Goal: Task Accomplishment & Management: Manage account settings

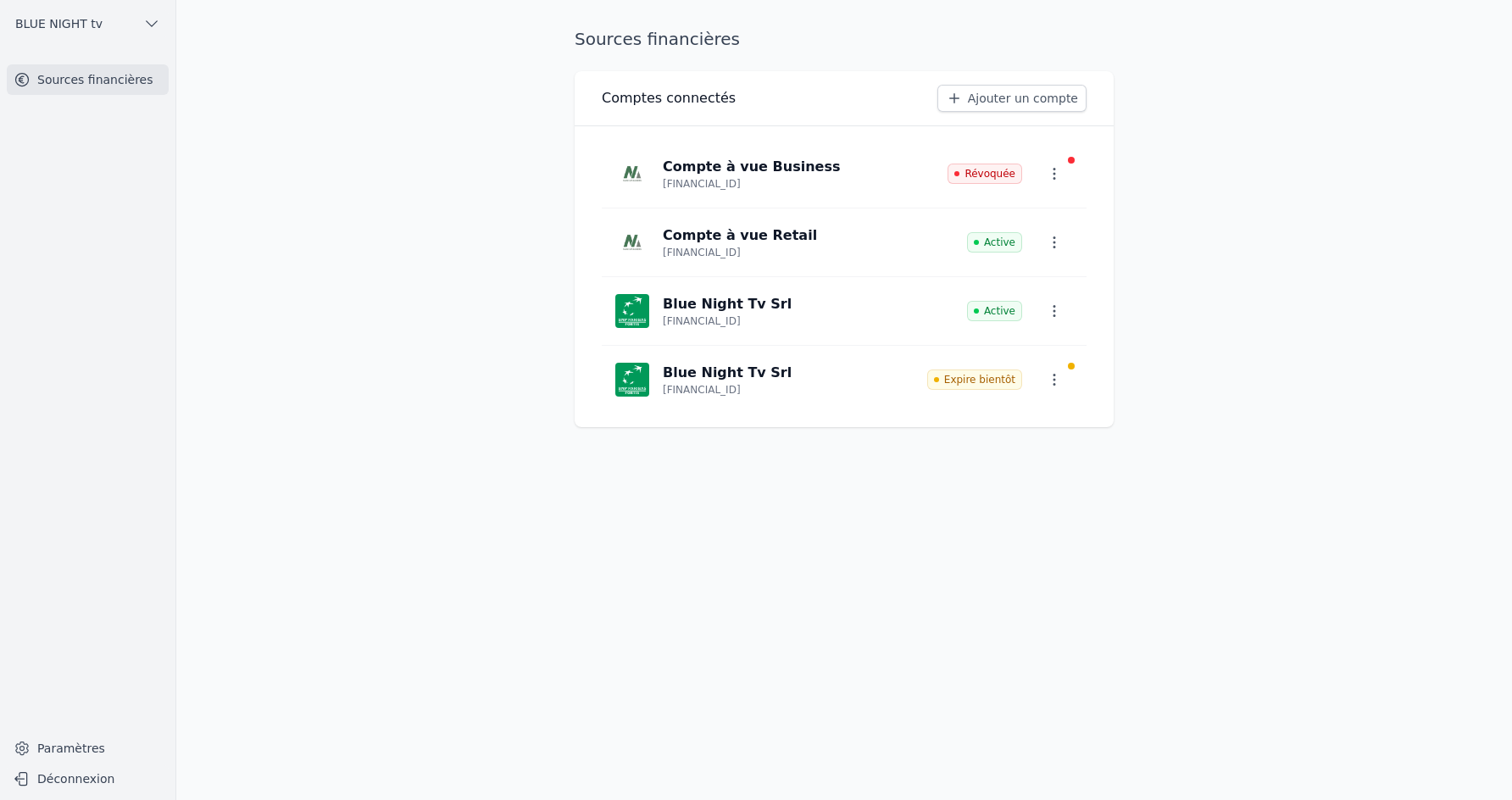
click at [100, 19] on button "BLUE NIGHT tv" at bounding box center [88, 23] width 162 height 27
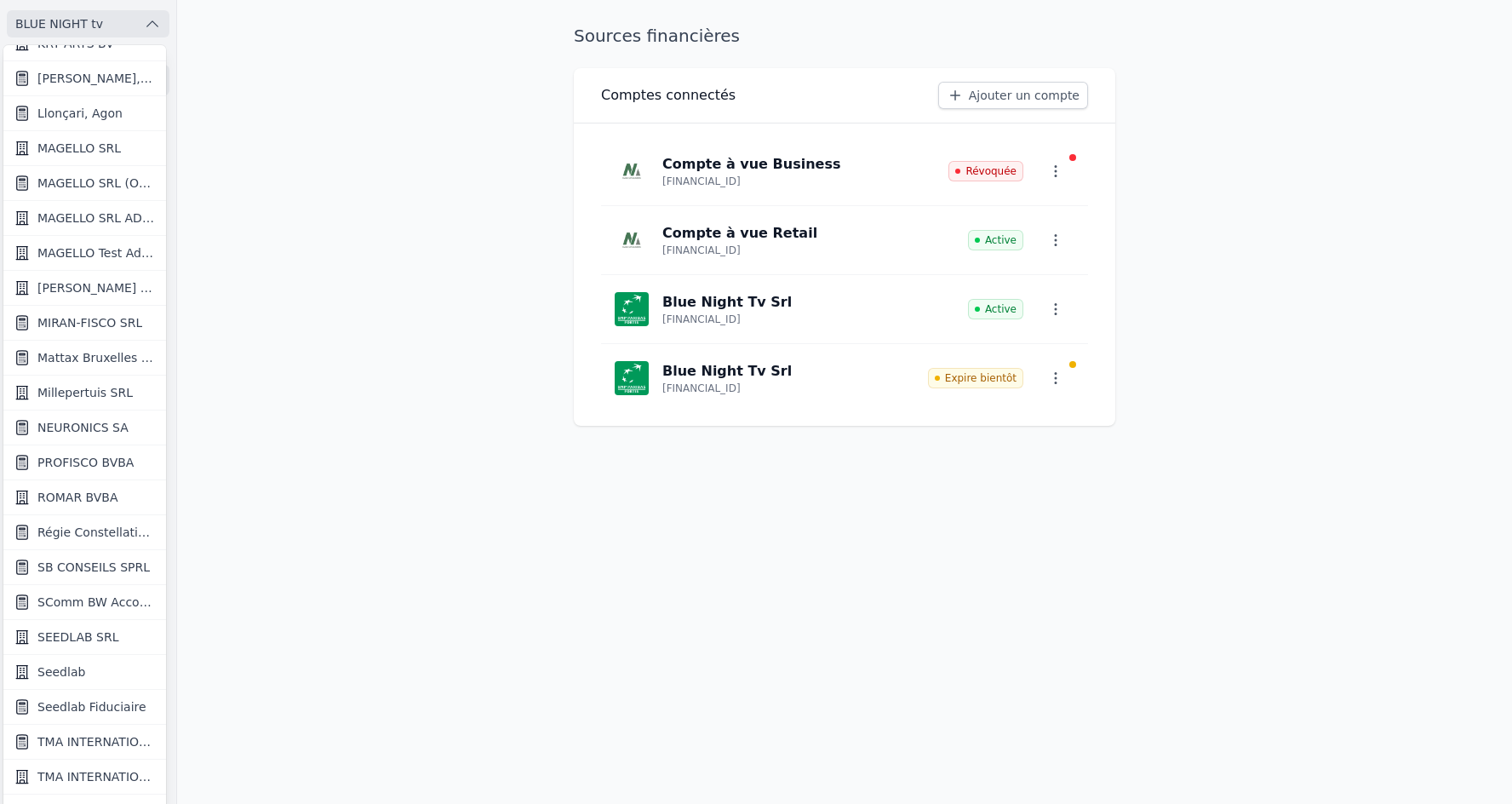
scroll to position [1328, 0]
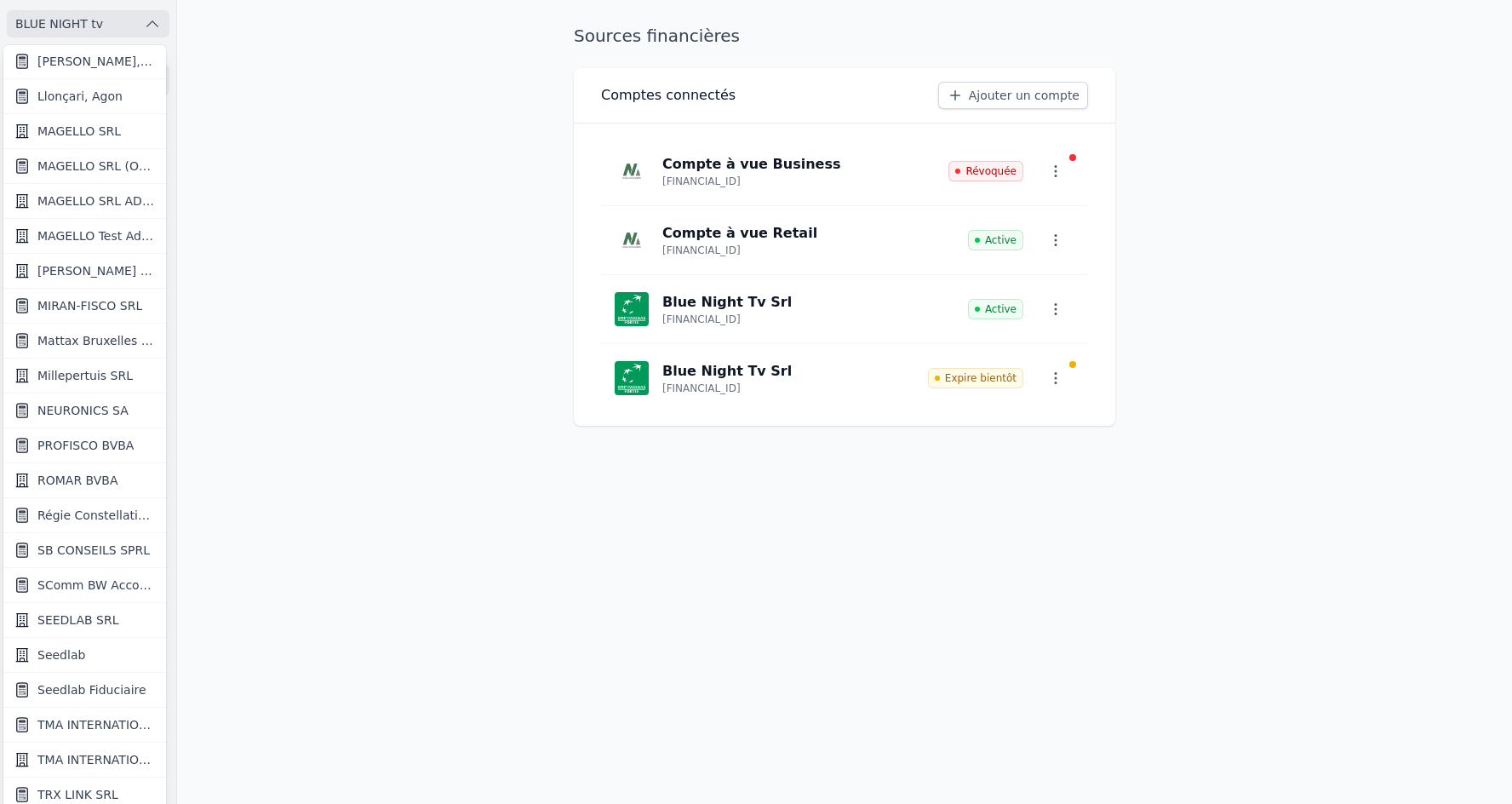
click at [60, 648] on span "Seedlab" at bounding box center [61, 655] width 48 height 17
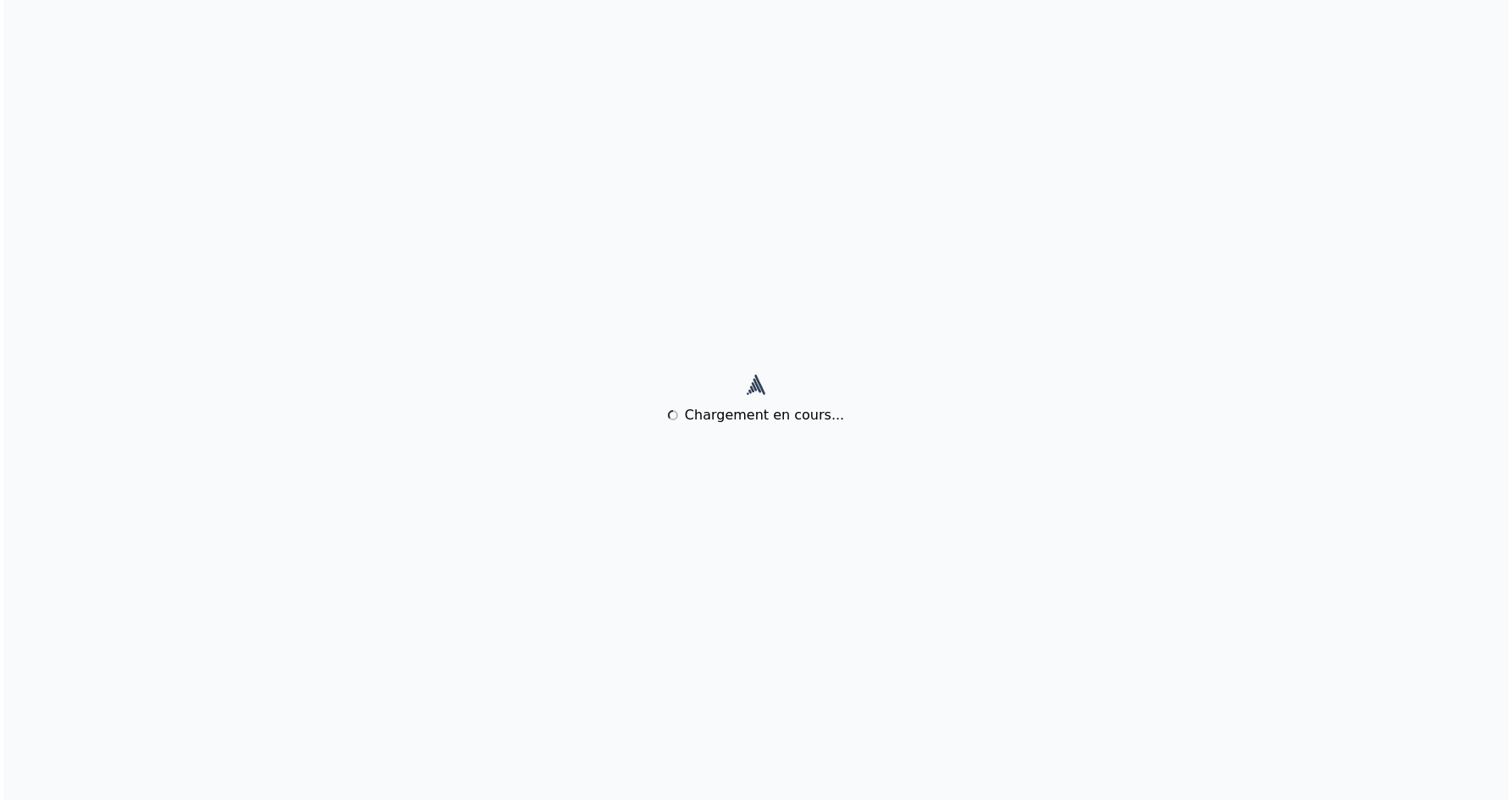
scroll to position [0, 0]
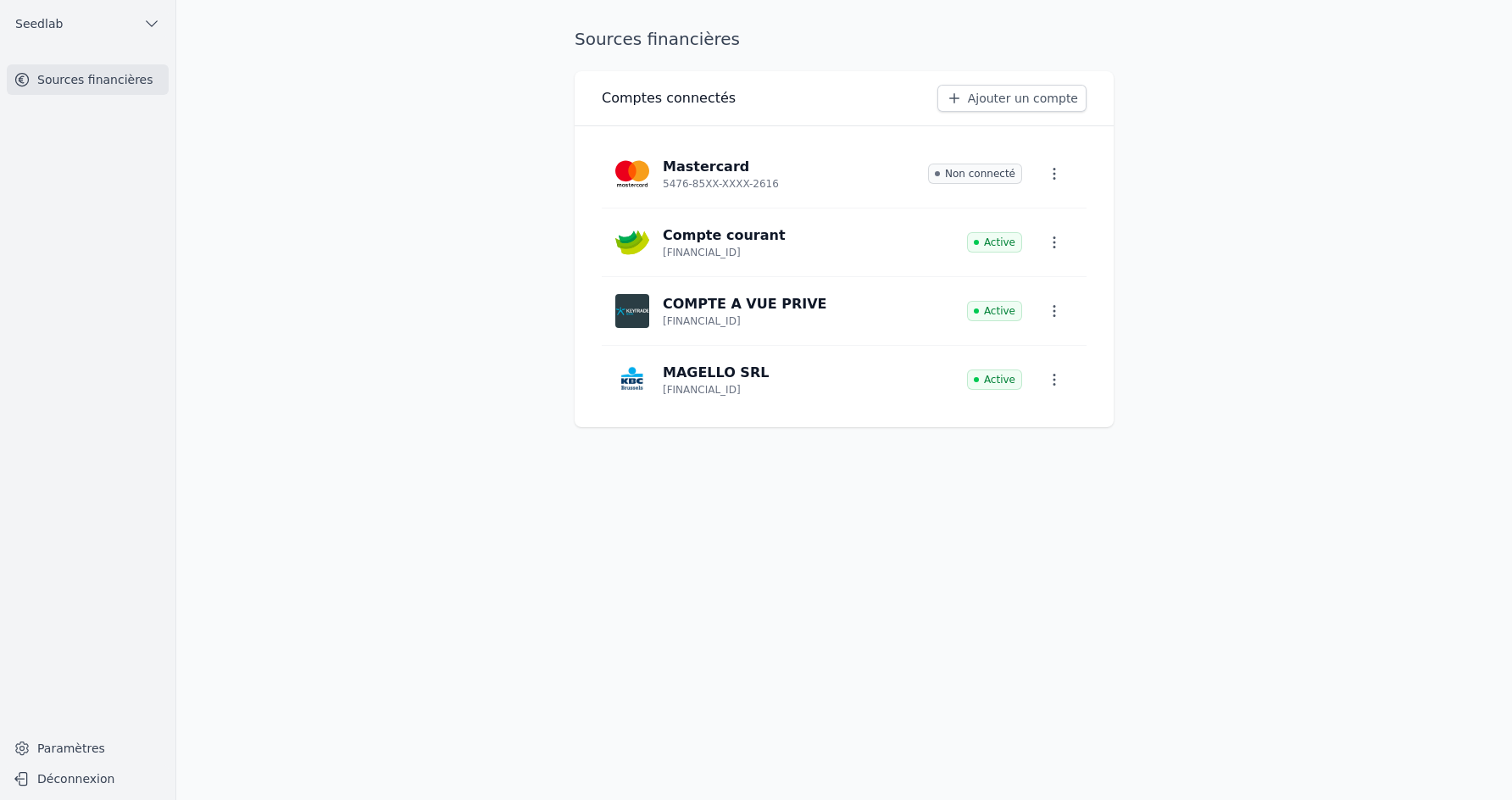
click at [73, 756] on link "Paramètres" at bounding box center [88, 748] width 162 height 27
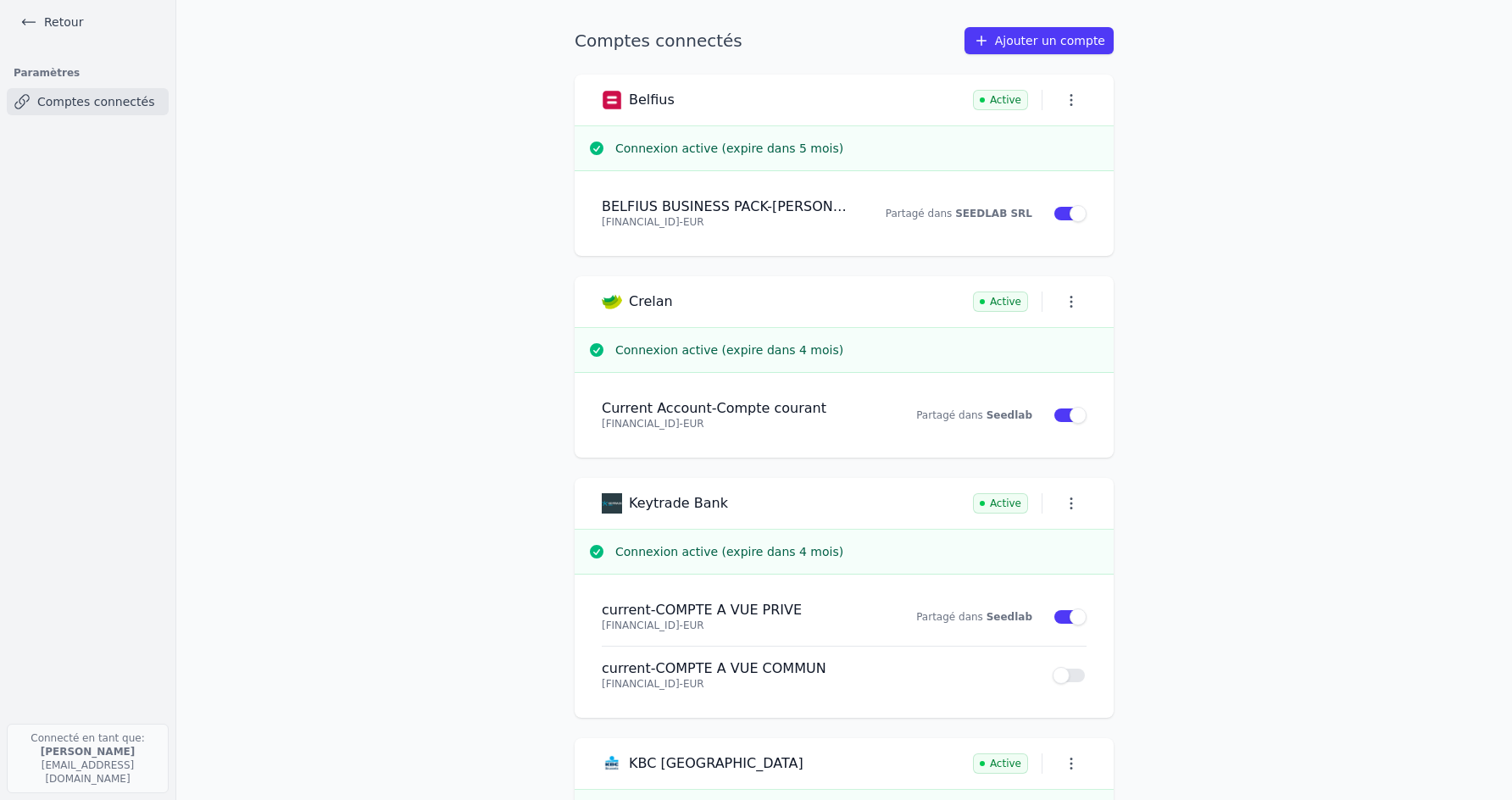
drag, startPoint x: 597, startPoint y: 424, endPoint x: 702, endPoint y: 427, distance: 105.0
click at [702, 427] on div "Current Account - Compte courant BE33 7512 1132 4846 - EUR Partagé dans Seedlab…" at bounding box center [844, 415] width 539 height 85
copy p "BE33 7512 1132 4846"
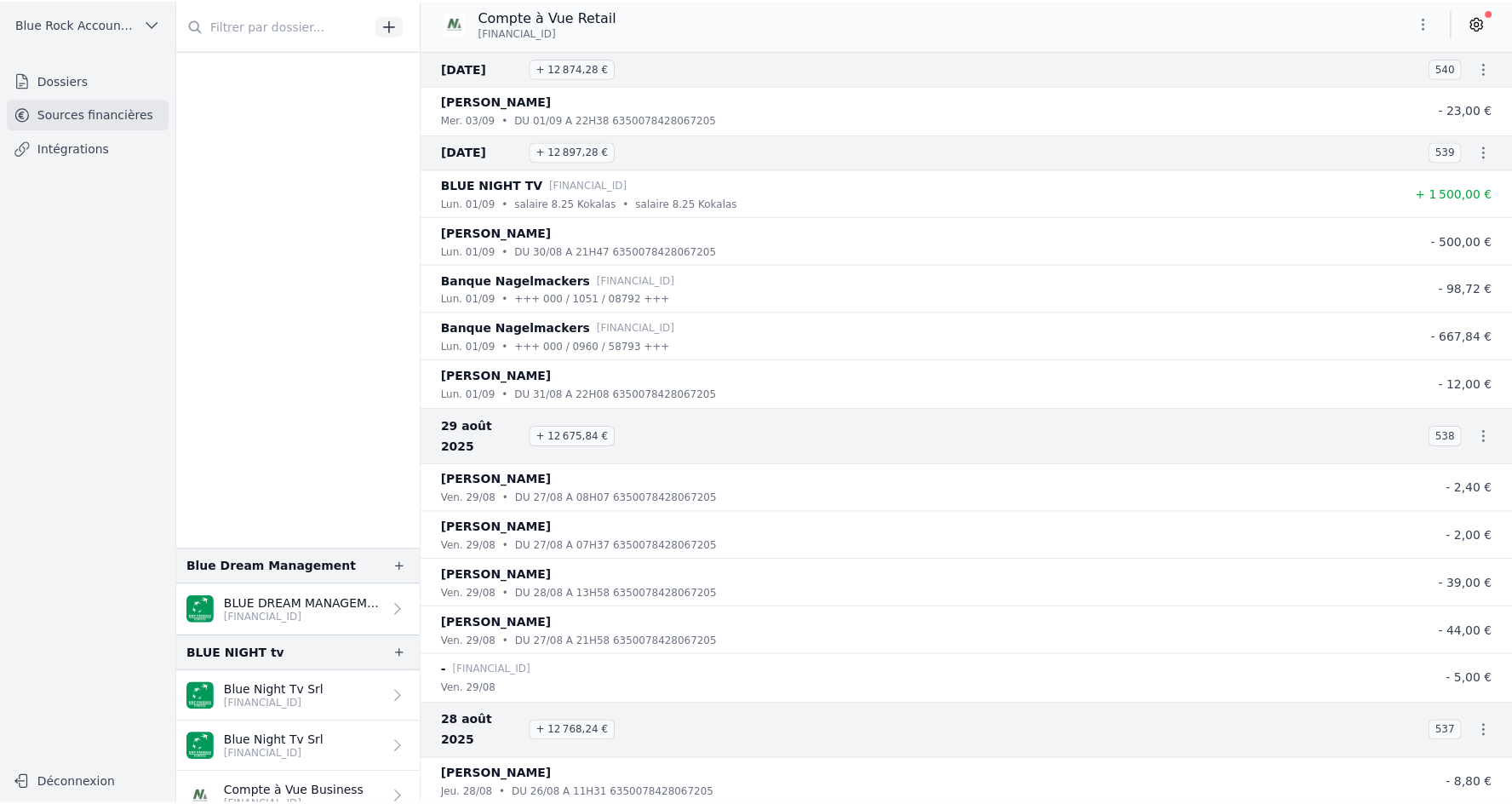
scroll to position [808, 0]
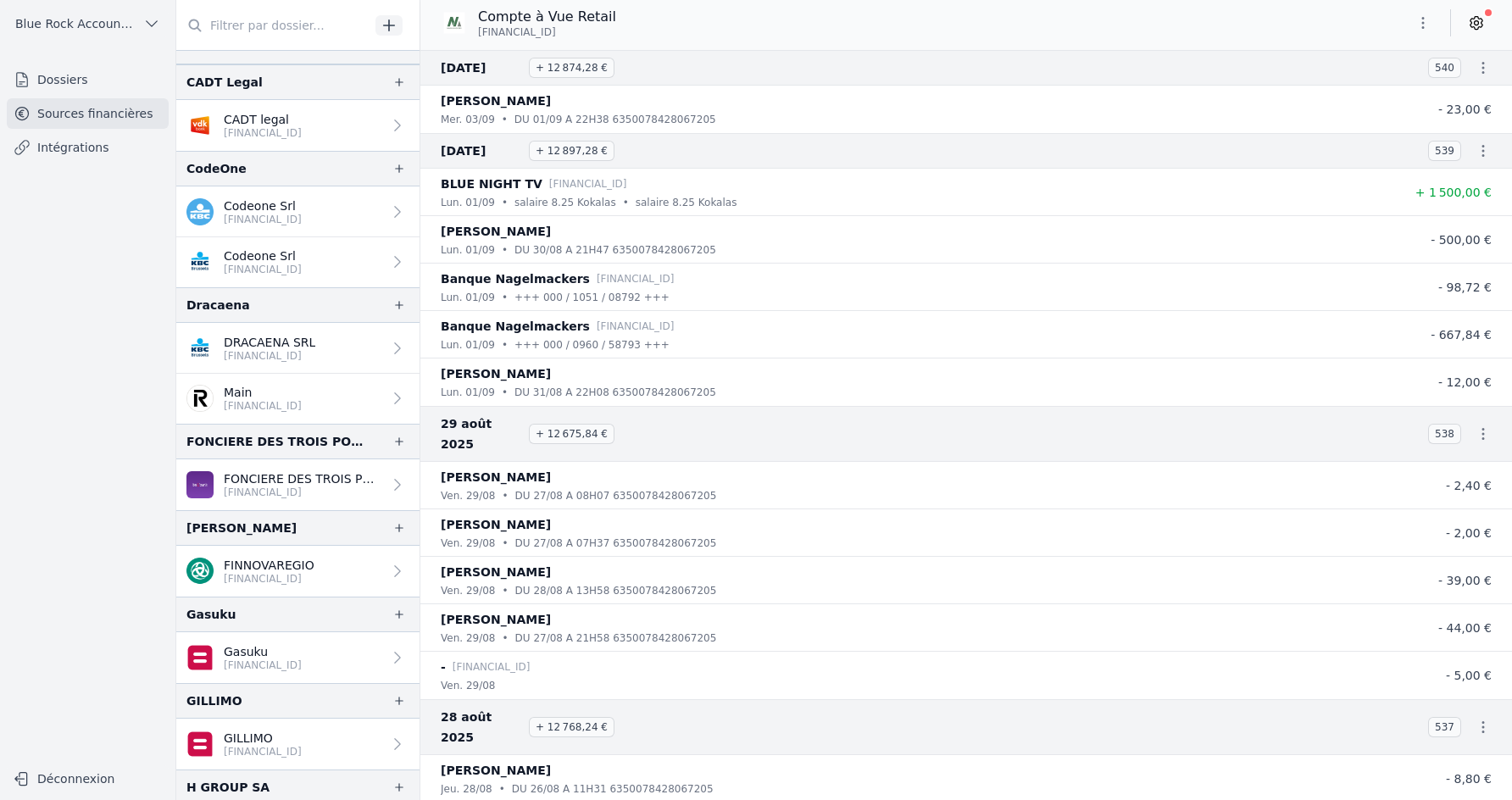
click at [78, 24] on span "Blue Rock Accounting" at bounding box center [76, 23] width 122 height 17
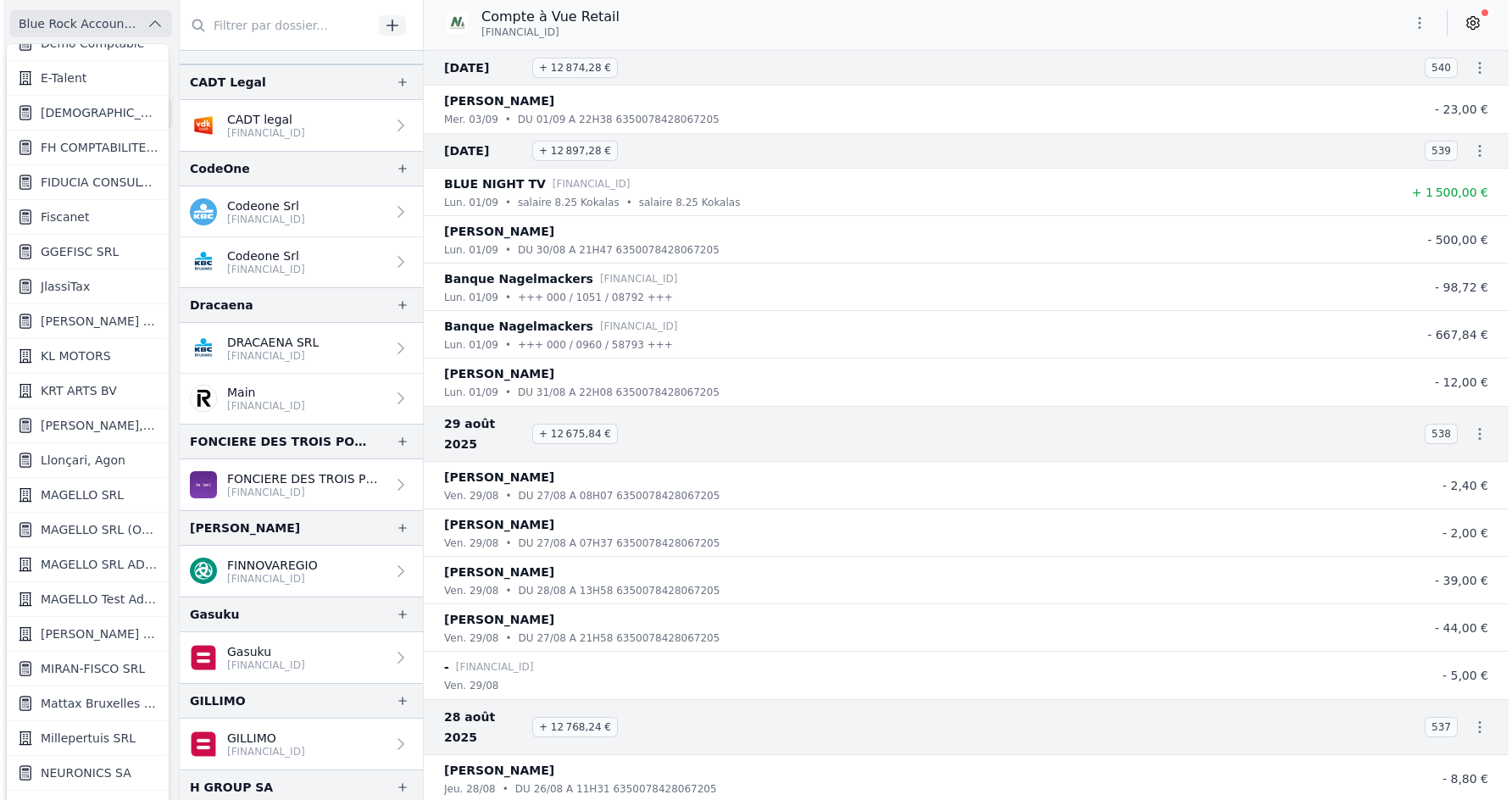
scroll to position [961, 0]
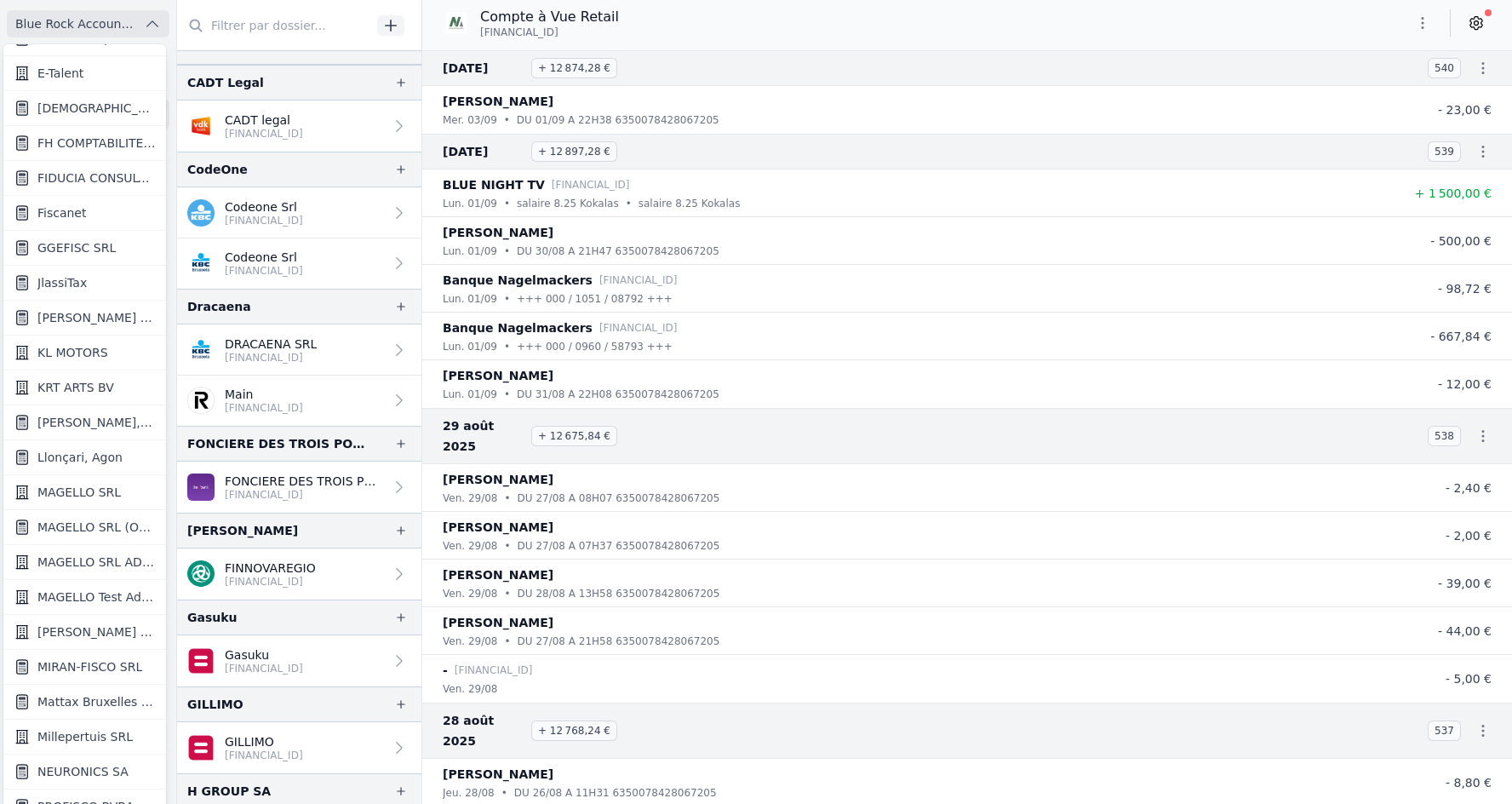
click at [82, 175] on span "FIDUCIA CONSULTING SRL" at bounding box center [97, 178] width 119 height 17
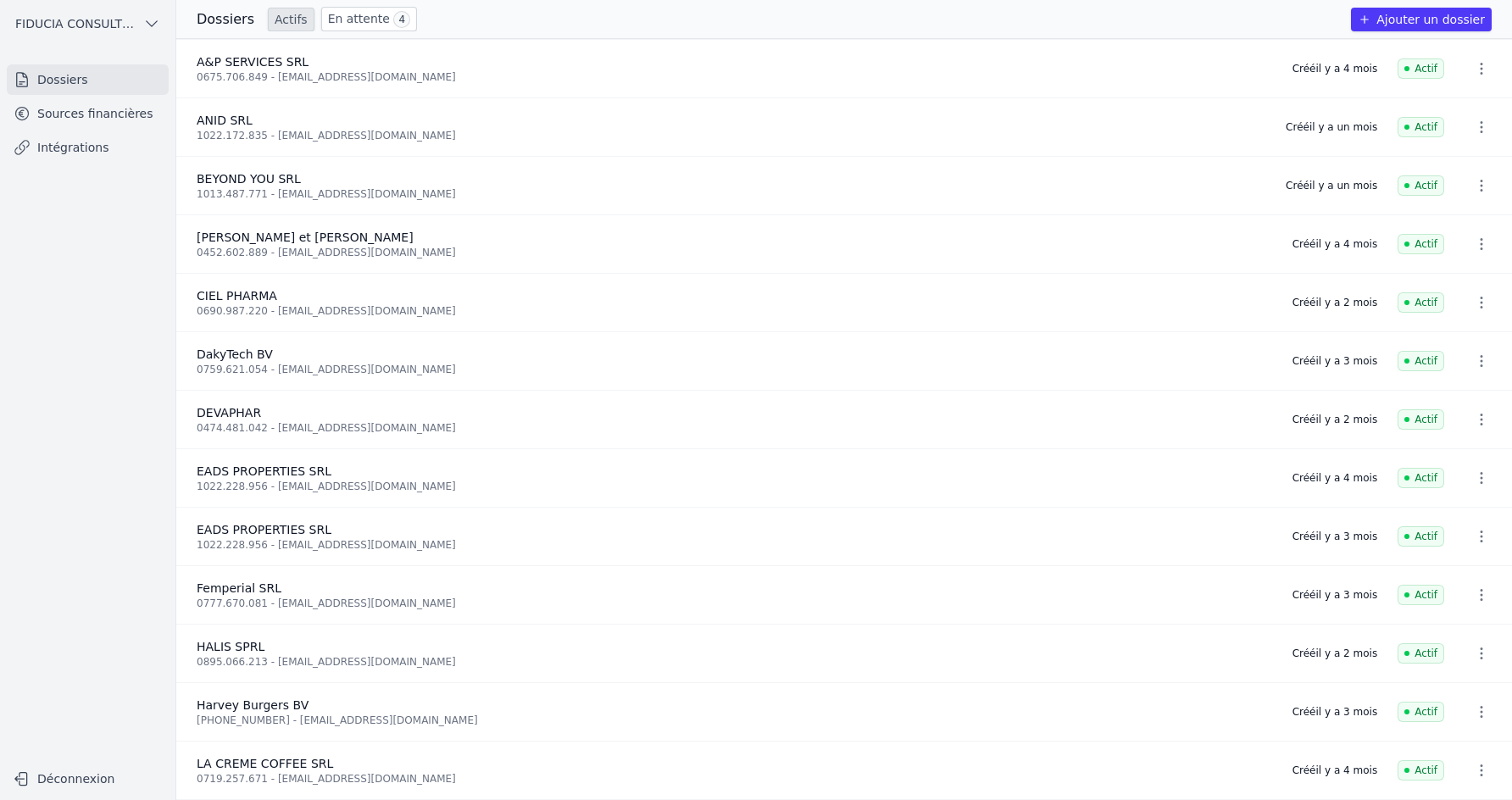
click at [102, 114] on link "Sources financières" at bounding box center [88, 114] width 162 height 30
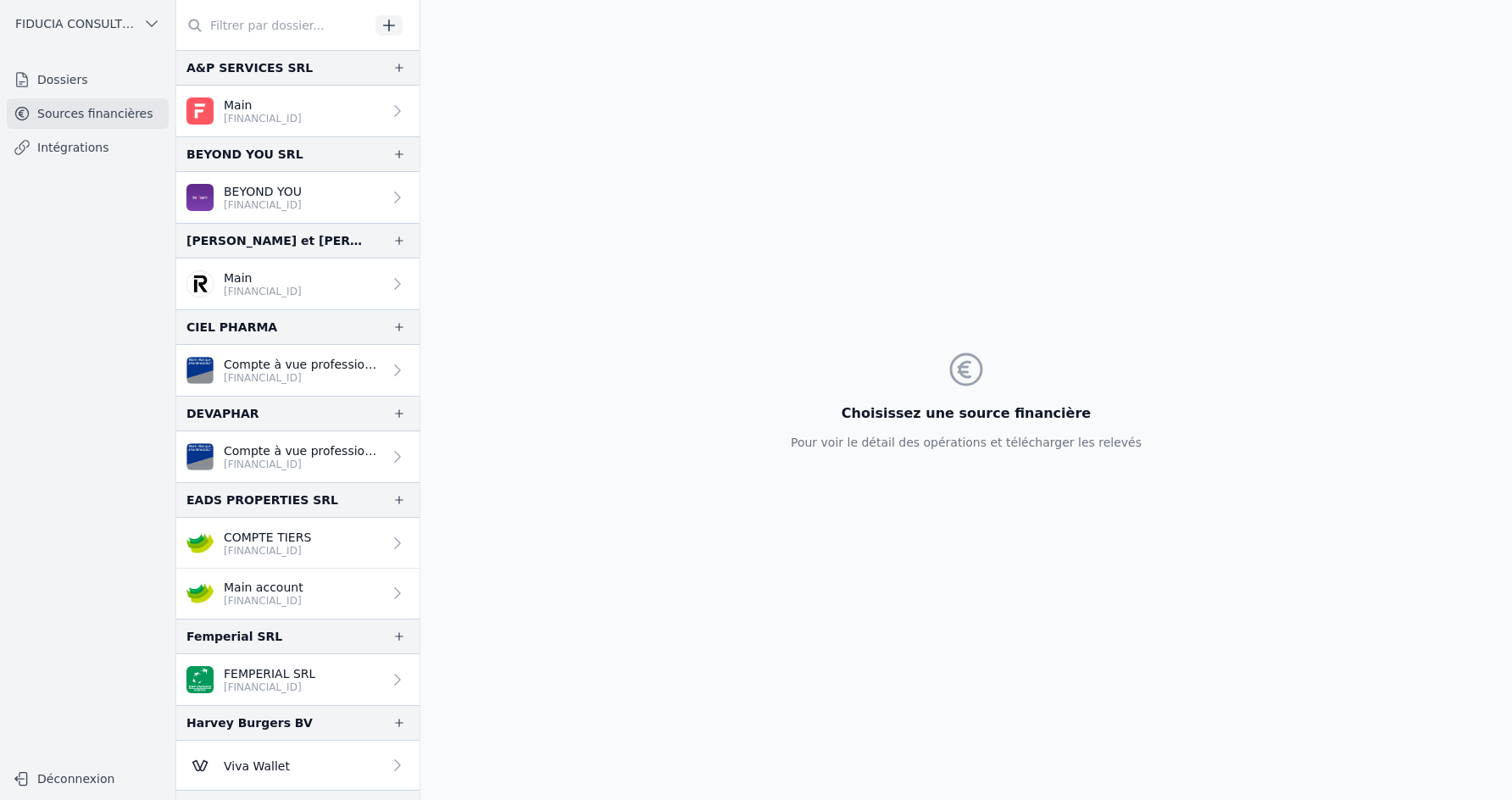
click at [302, 123] on p "NL97 FNOM 0677 0908 89" at bounding box center [262, 118] width 78 height 13
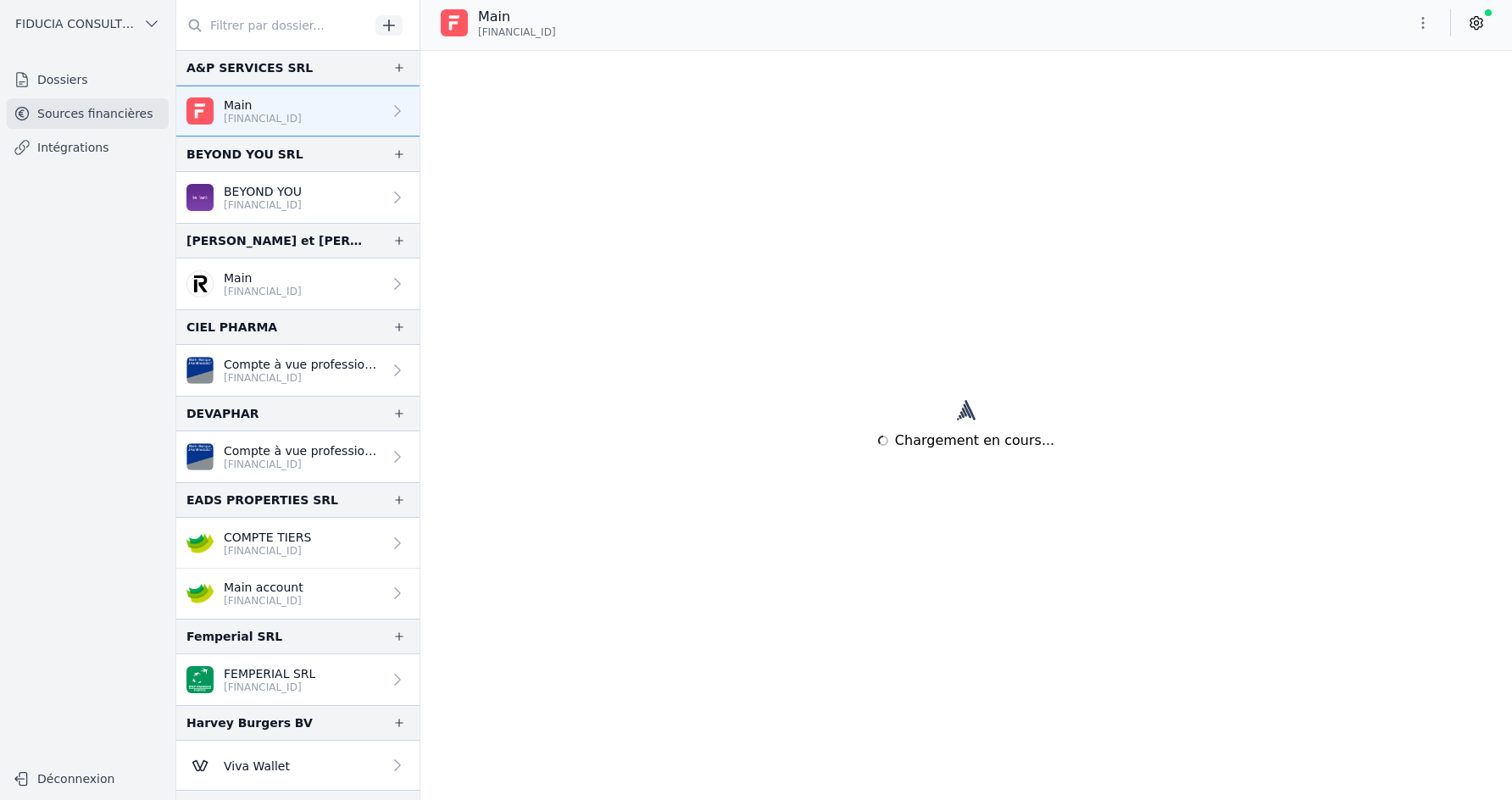
click at [1483, 29] on icon at bounding box center [1476, 22] width 17 height 17
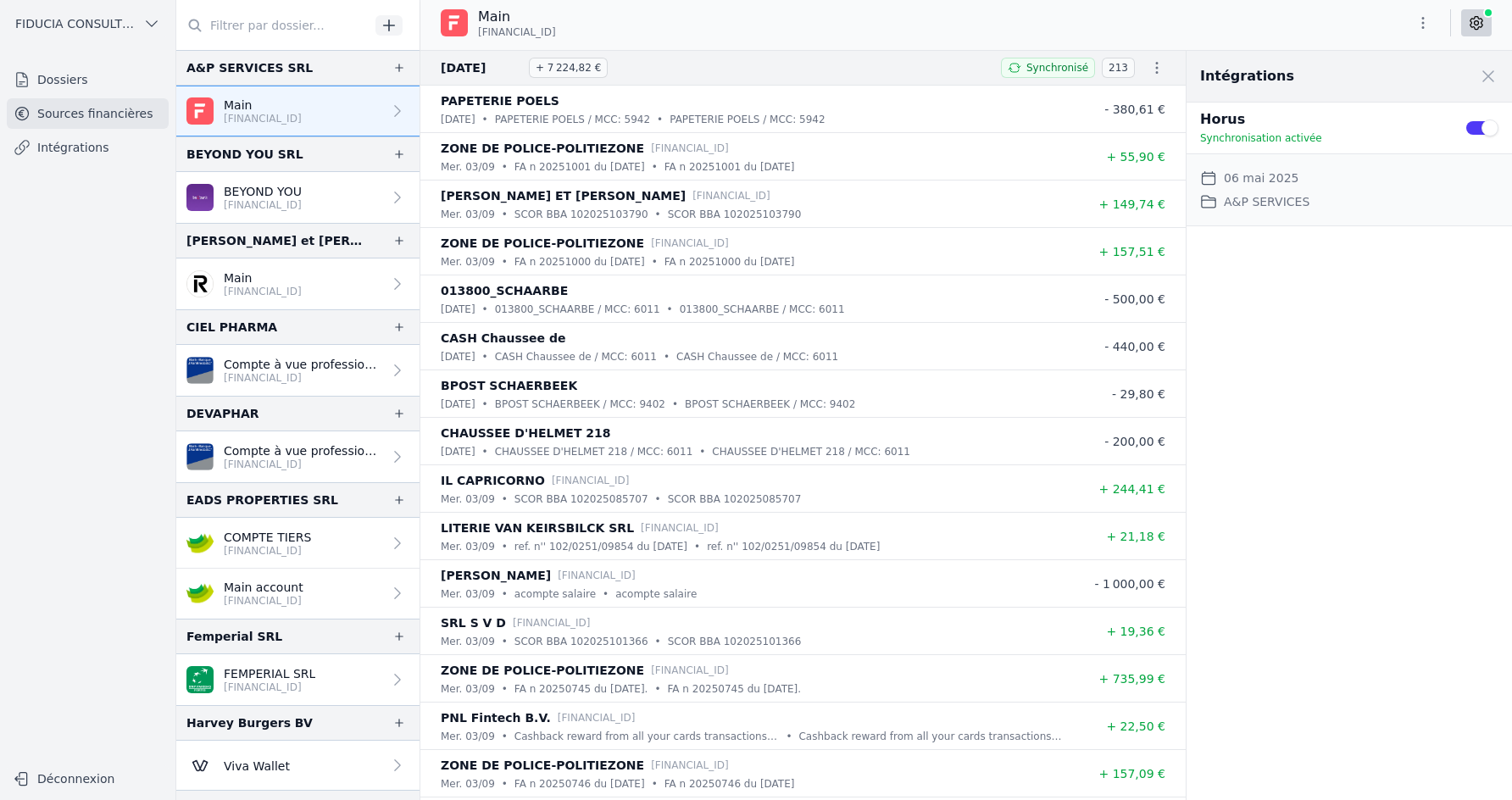
click at [1483, 29] on icon at bounding box center [1476, 22] width 17 height 17
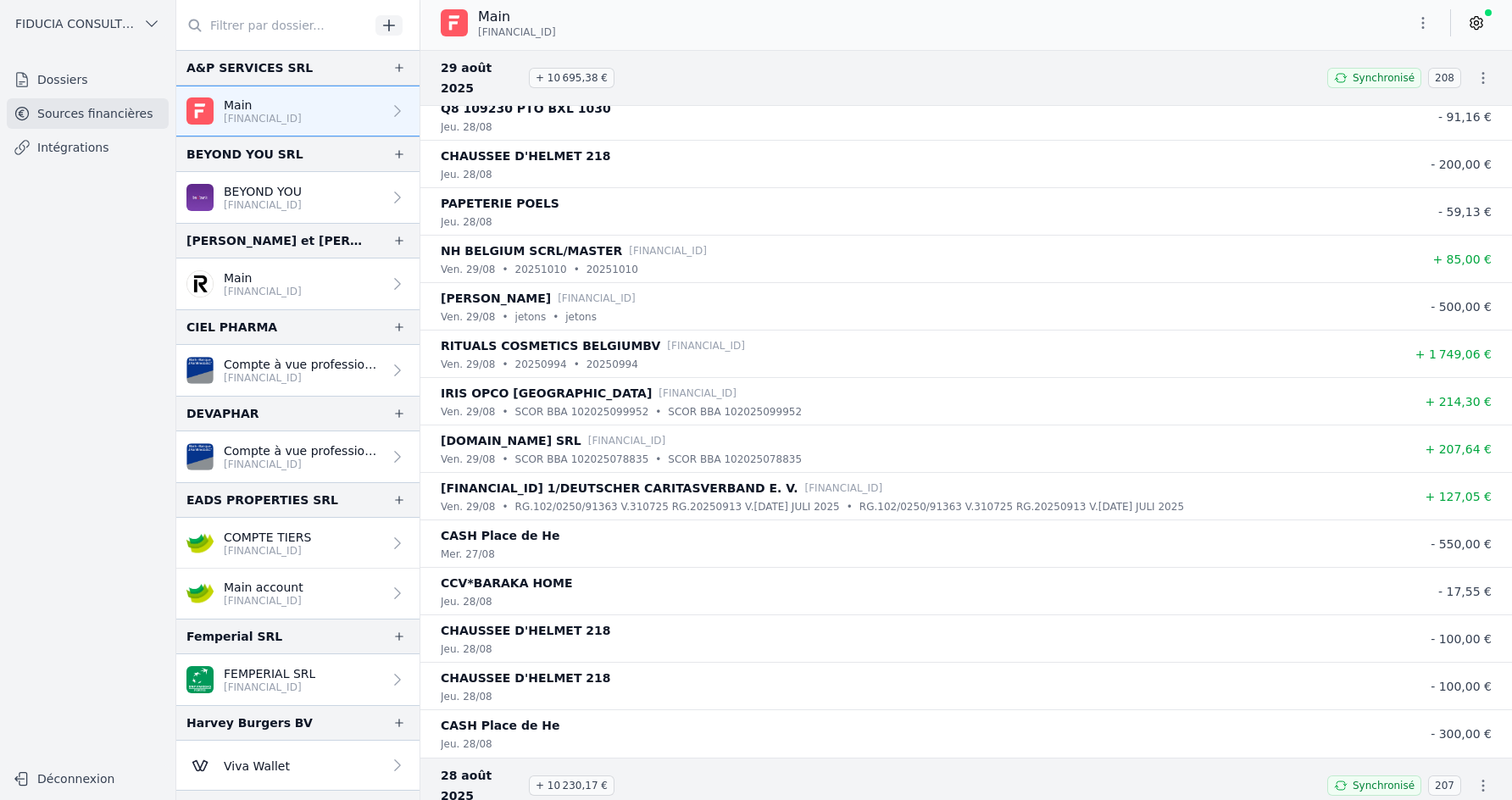
scroll to position [3802, 0]
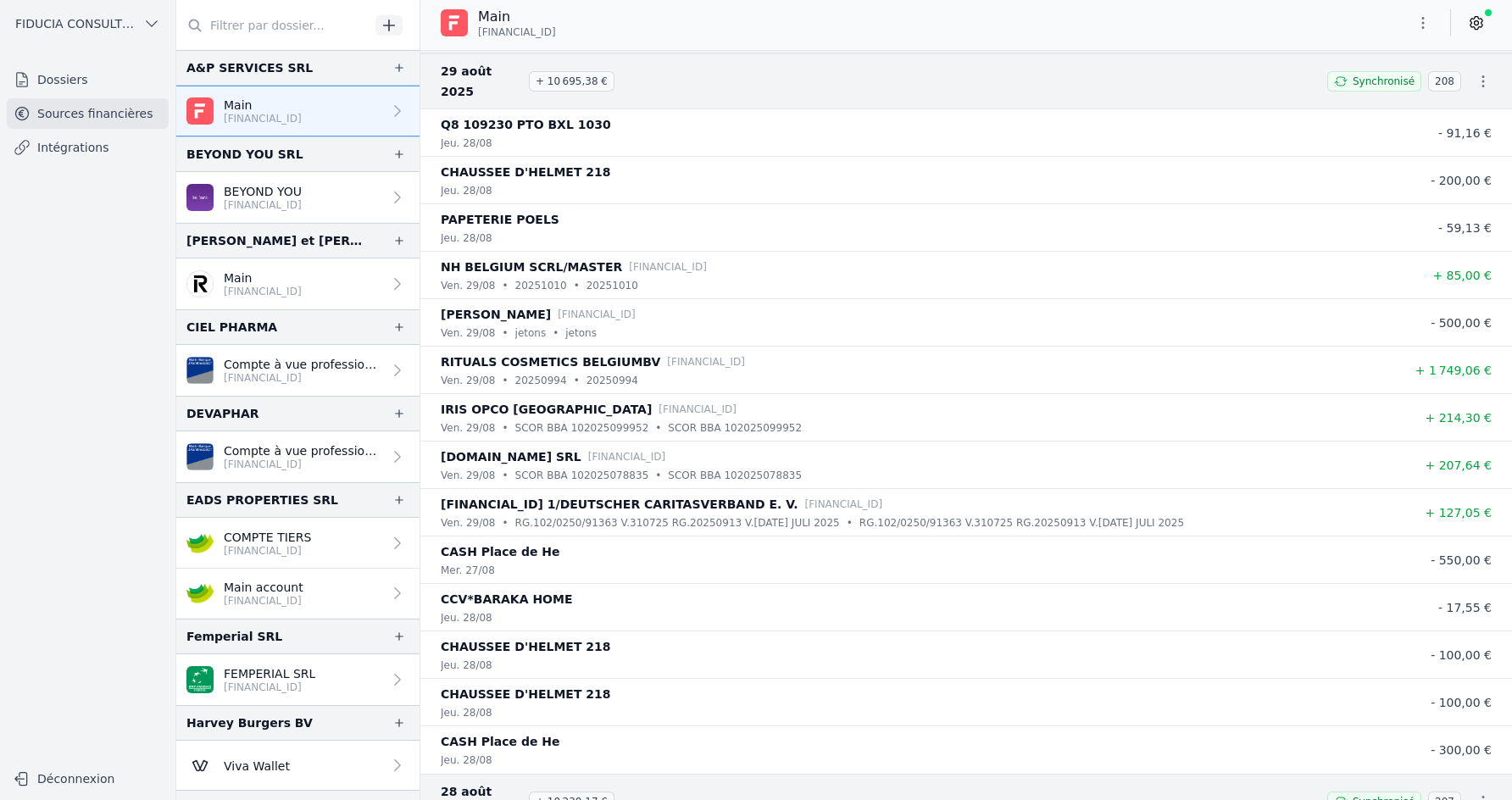
click at [109, 15] on span "FIDUCIA CONSULTING SRL" at bounding box center [76, 23] width 122 height 17
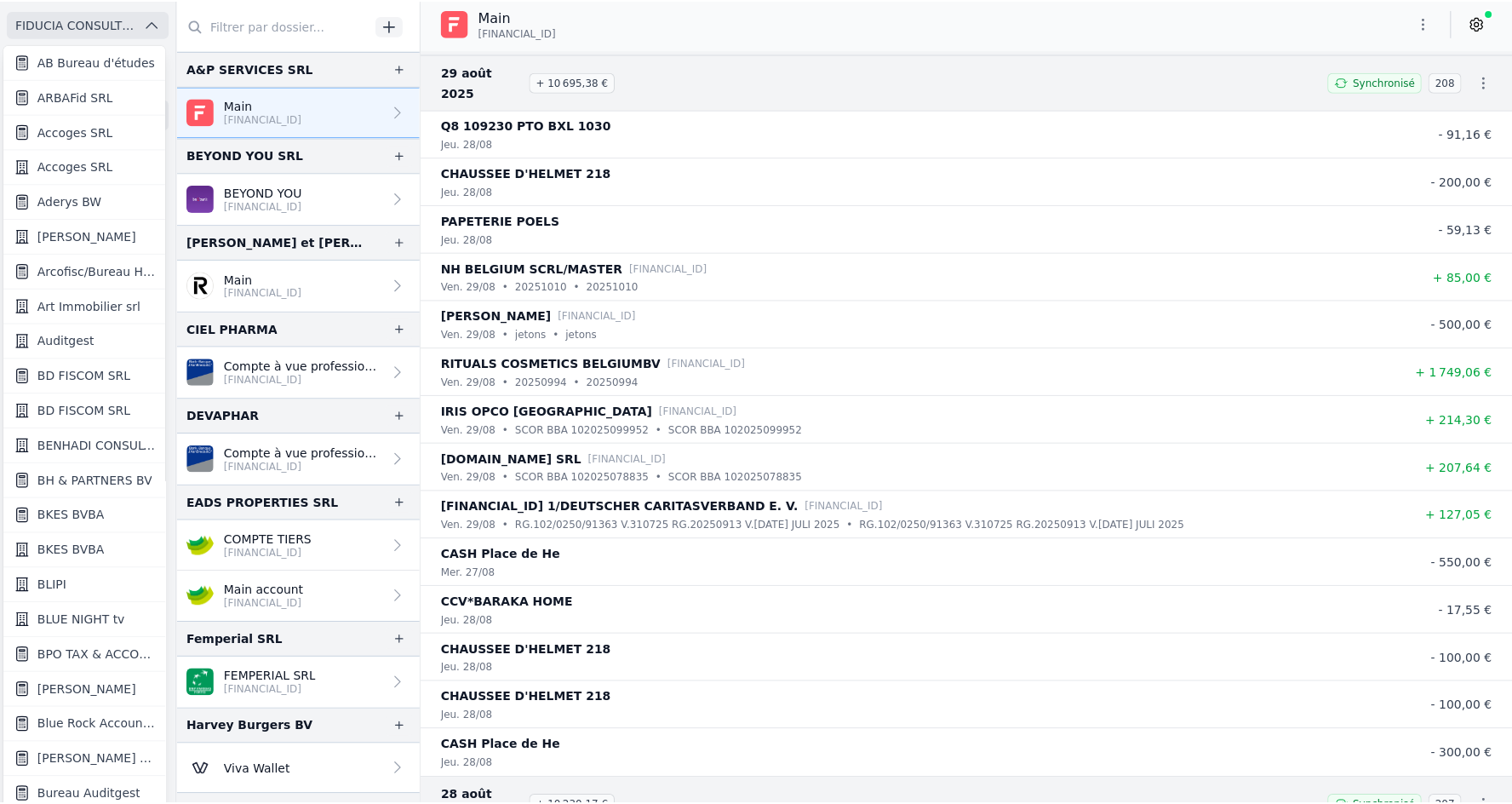
scroll to position [1, 0]
click at [110, 15] on div at bounding box center [756, 402] width 1512 height 804
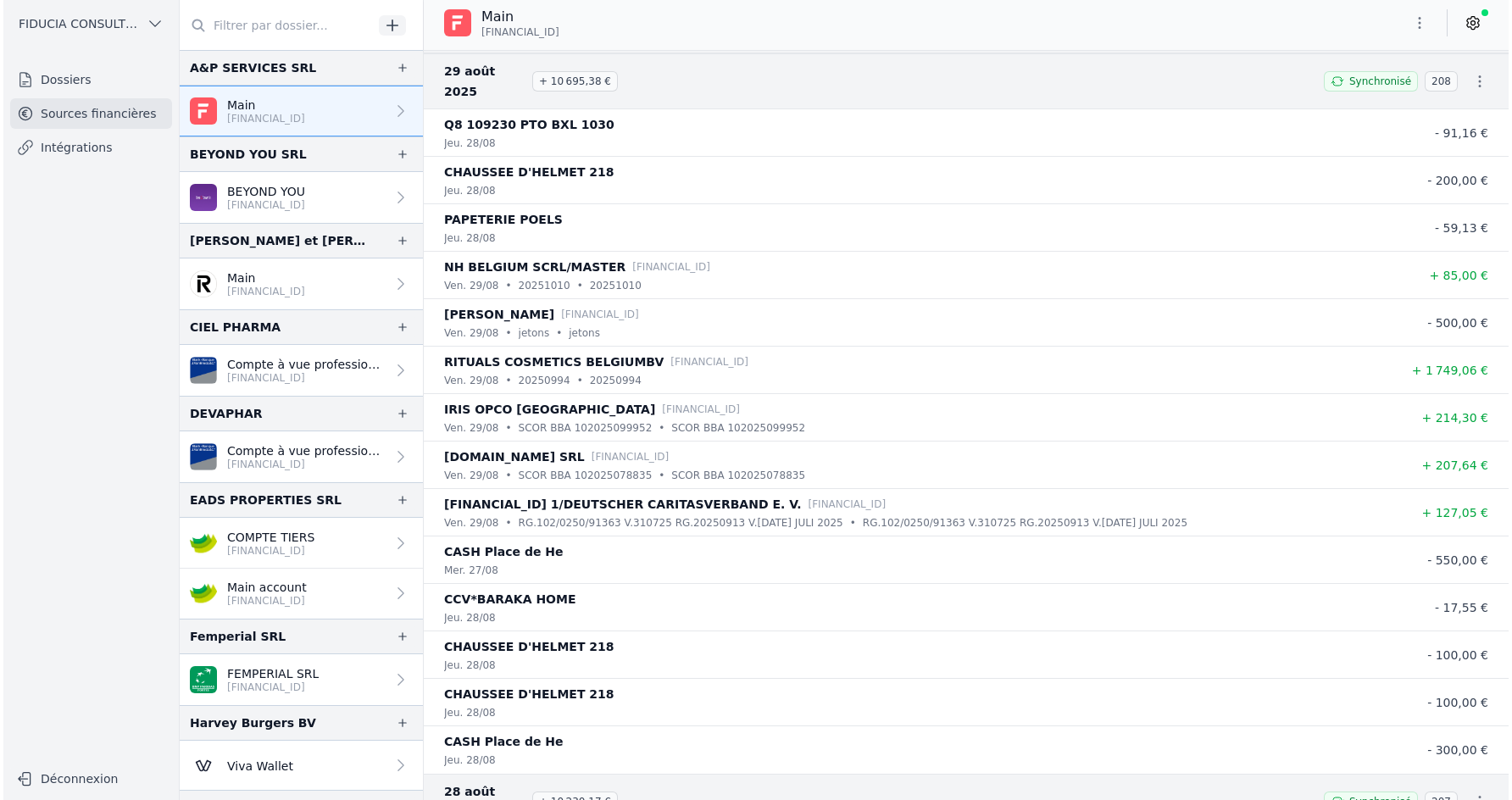
scroll to position [0, 0]
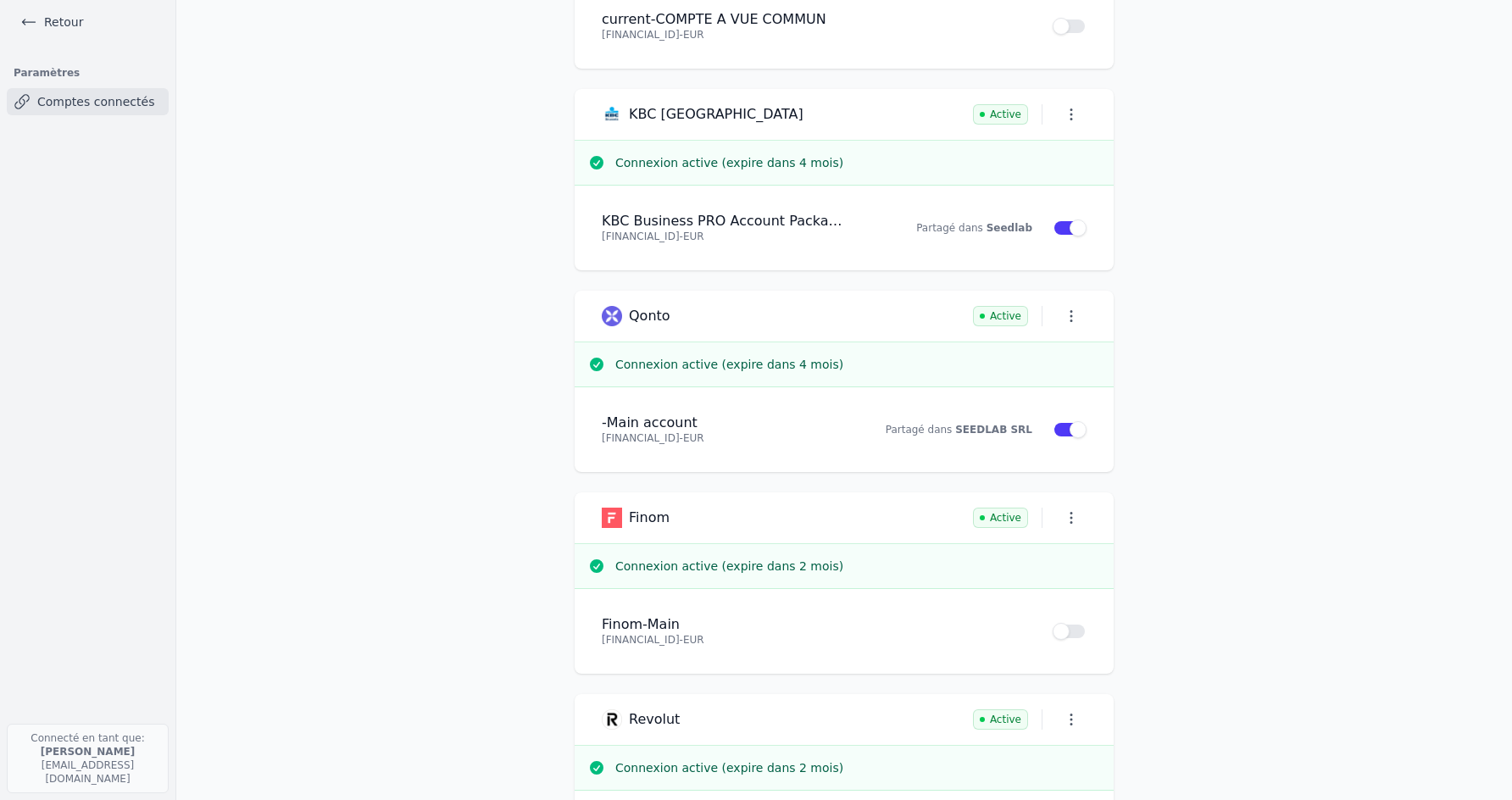
scroll to position [752, 0]
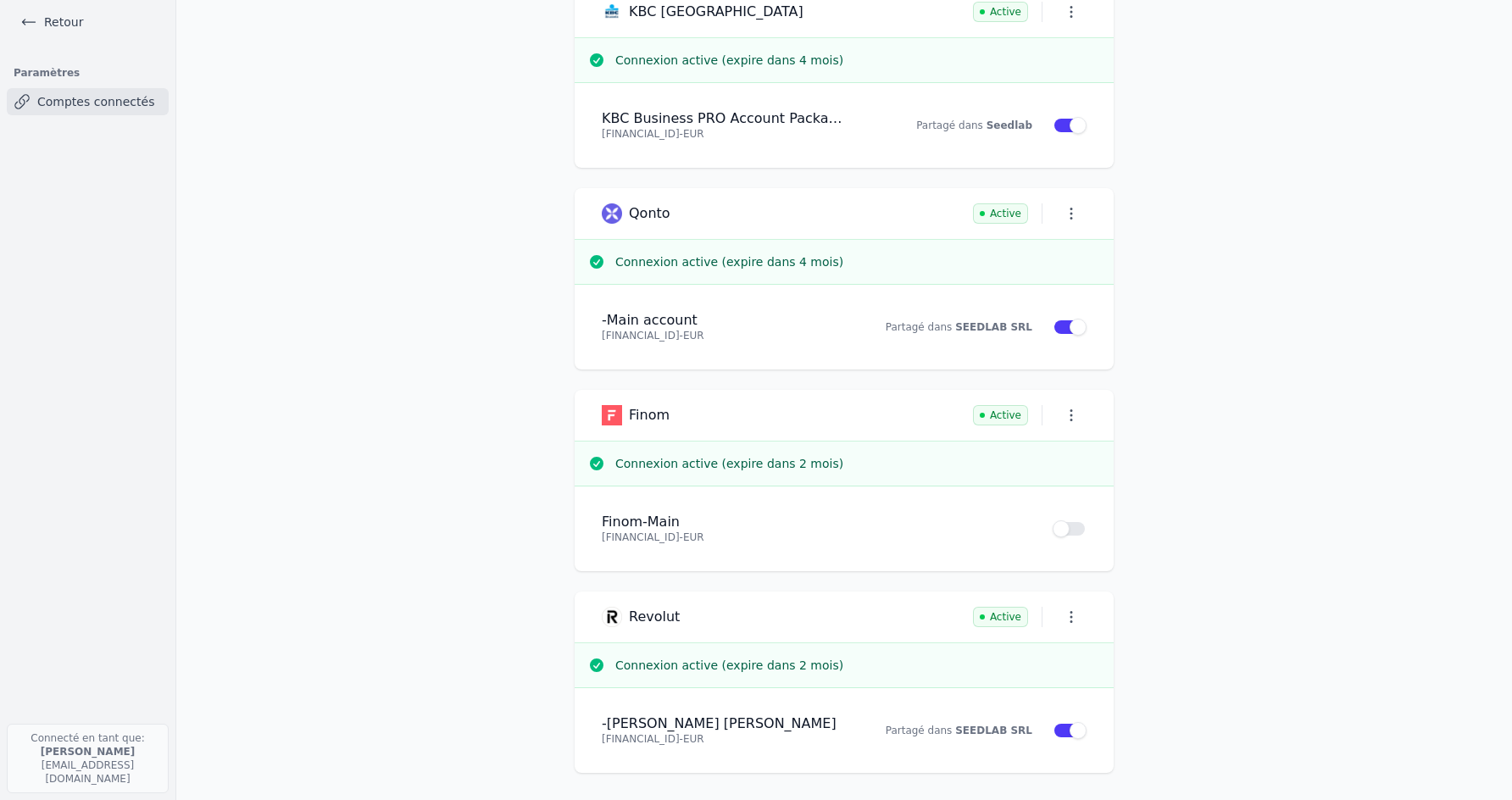
click at [1069, 530] on button "Use setting" at bounding box center [1069, 528] width 34 height 17
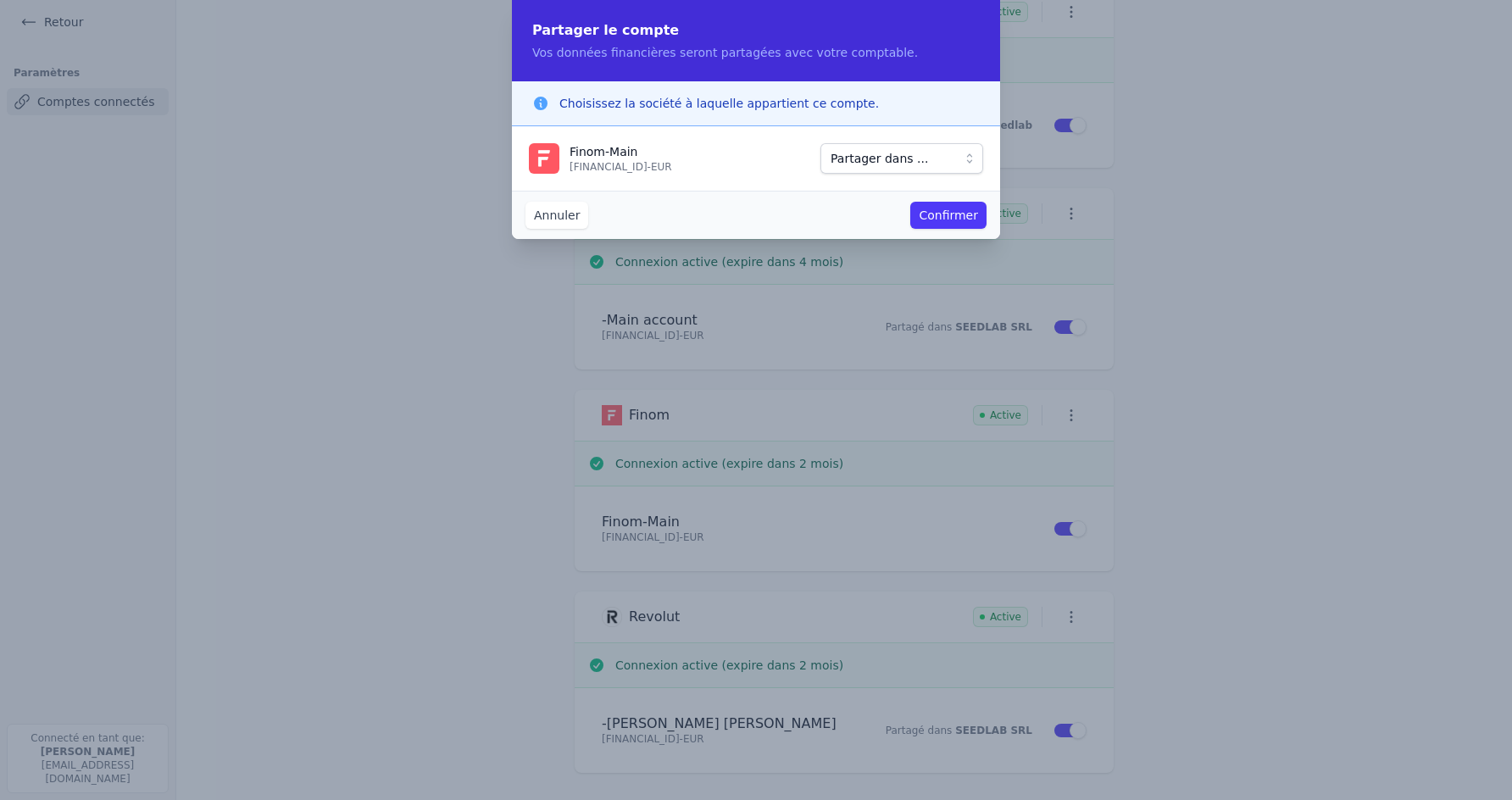
click at [858, 162] on span "Partager dans ..." at bounding box center [879, 158] width 97 height 21
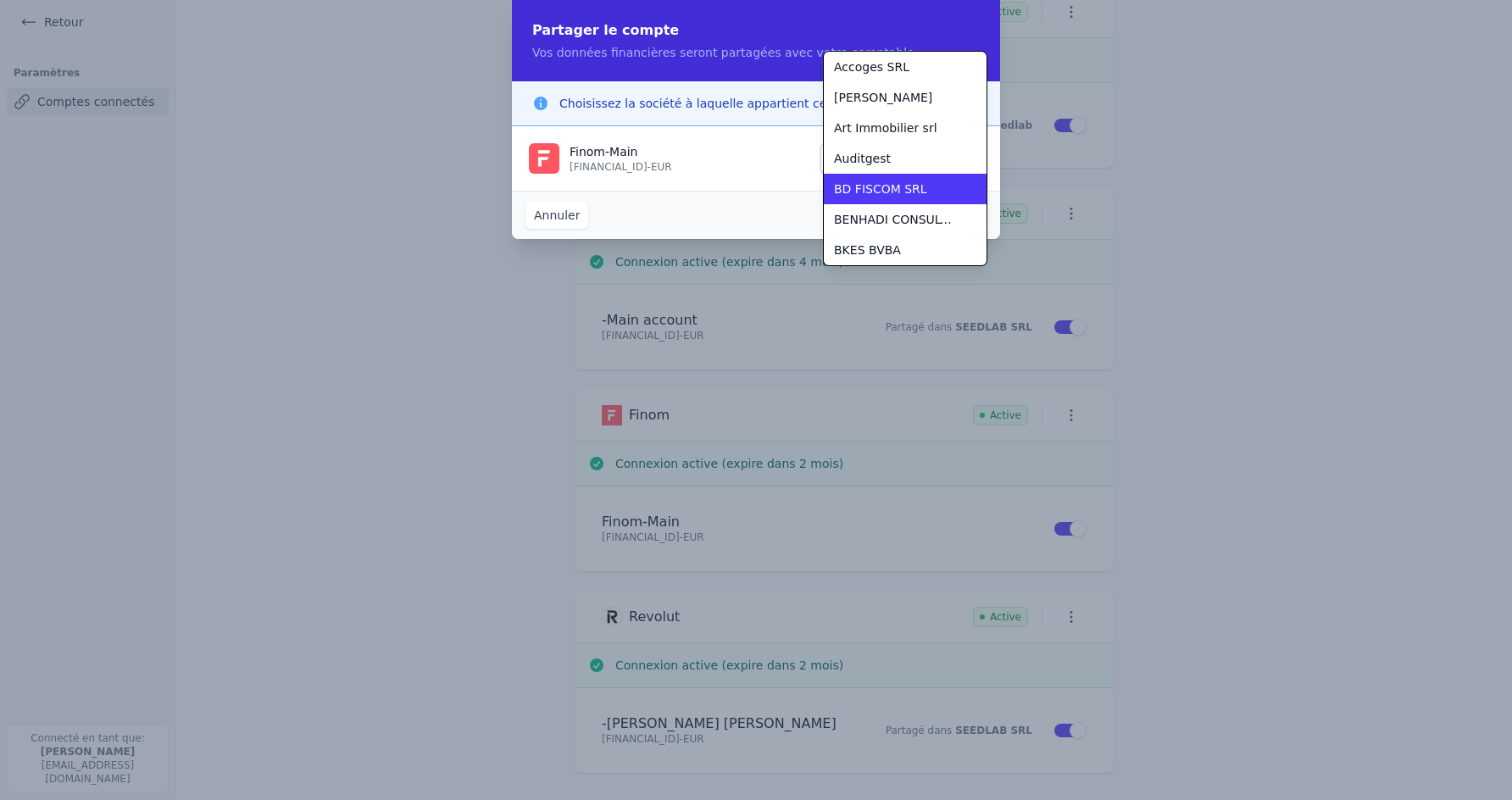
scroll to position [488, 0]
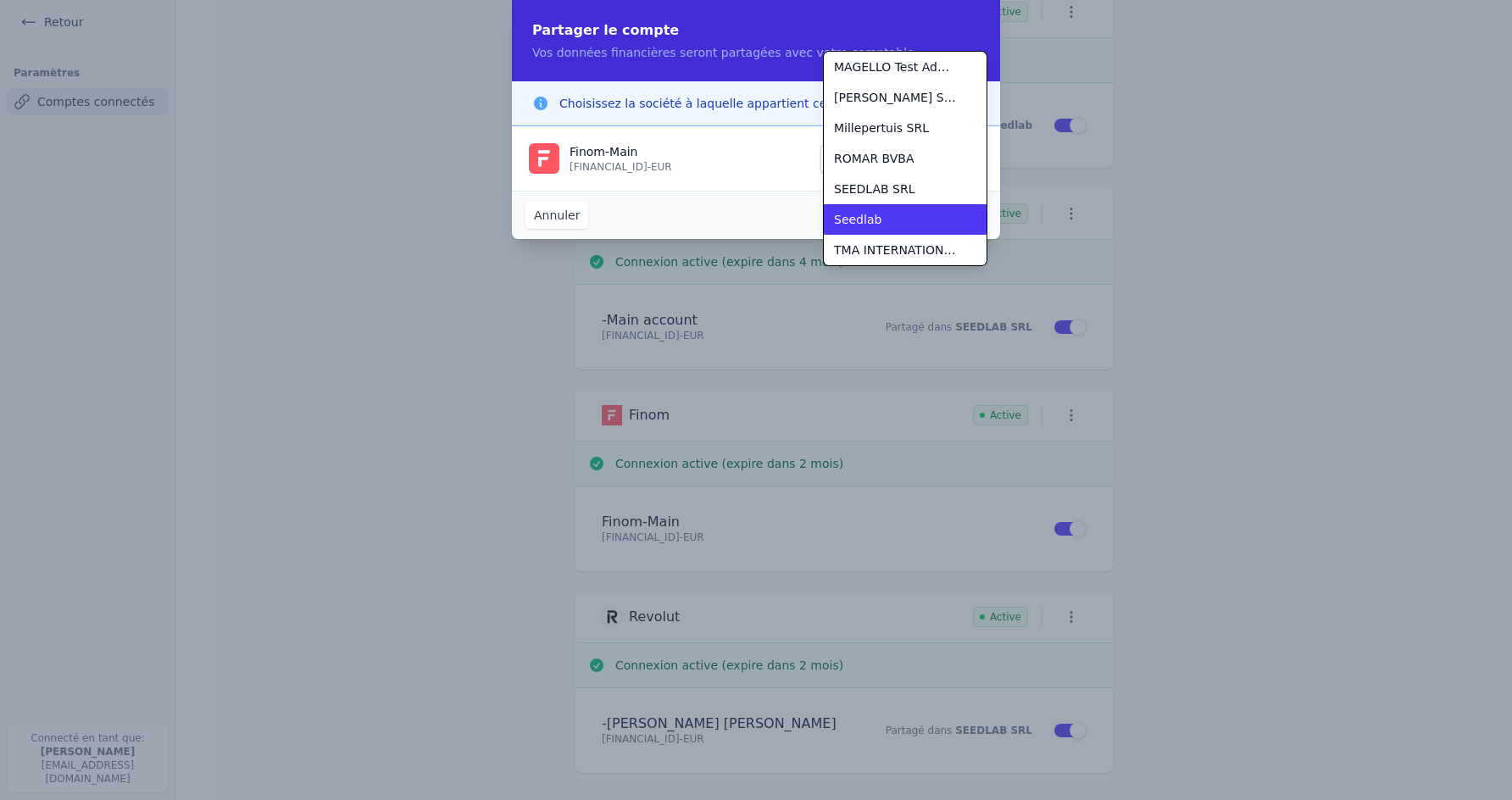
click at [856, 218] on span "Seedlab" at bounding box center [857, 219] width 47 height 17
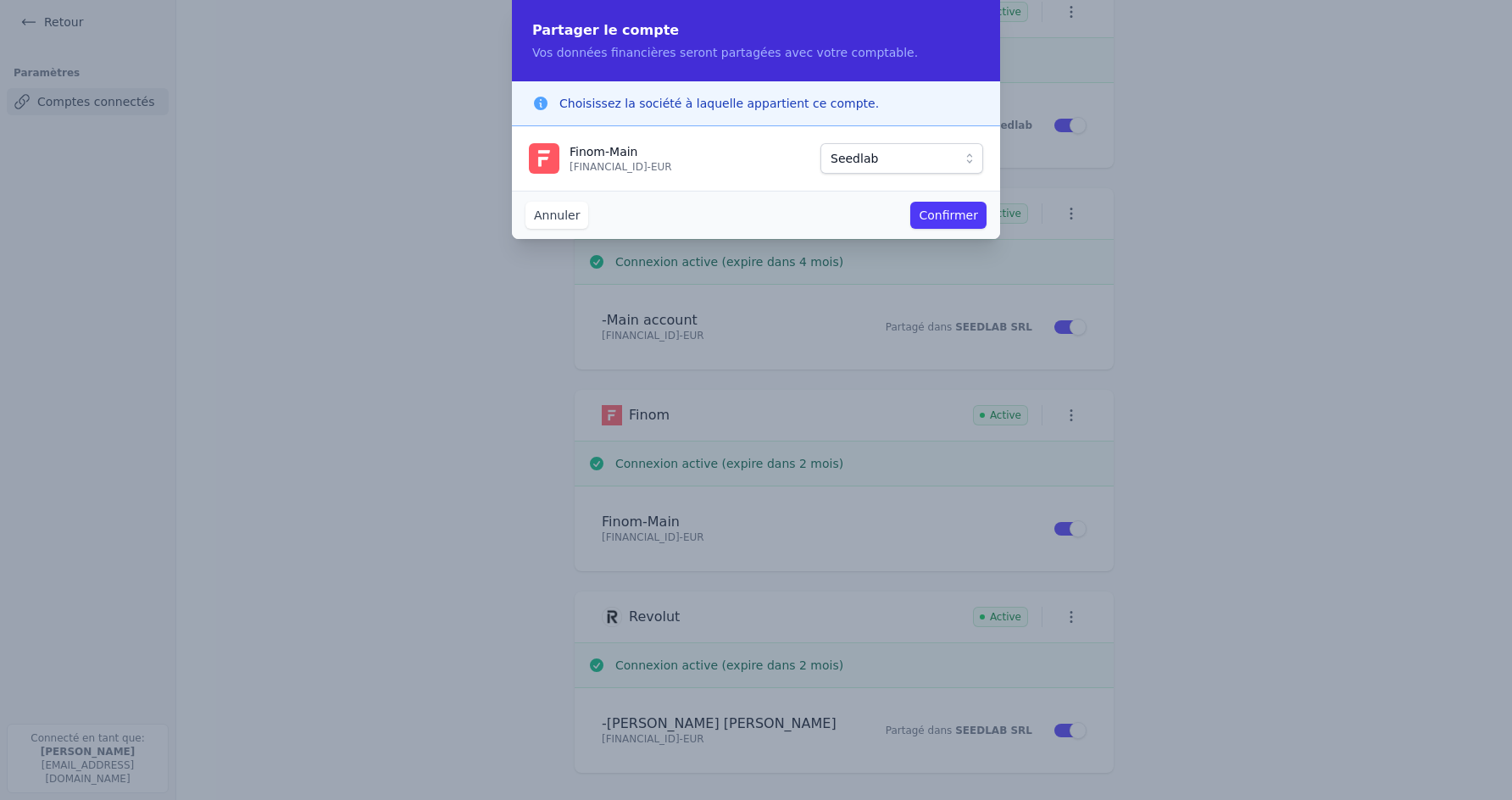
click at [933, 214] on button "Confirmer" at bounding box center [948, 215] width 76 height 27
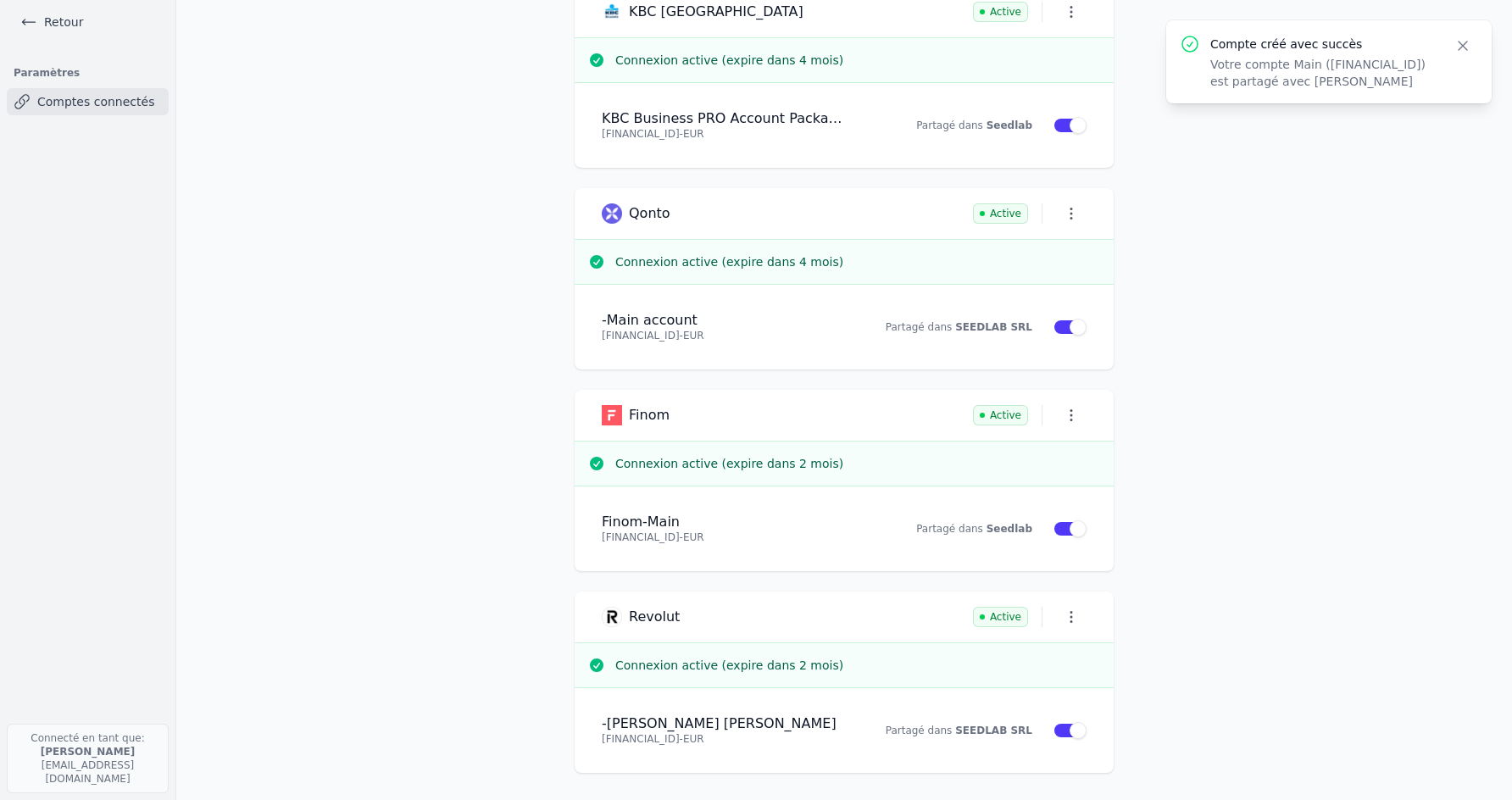
click at [49, 19] on link "Retour" at bounding box center [51, 21] width 76 height 24
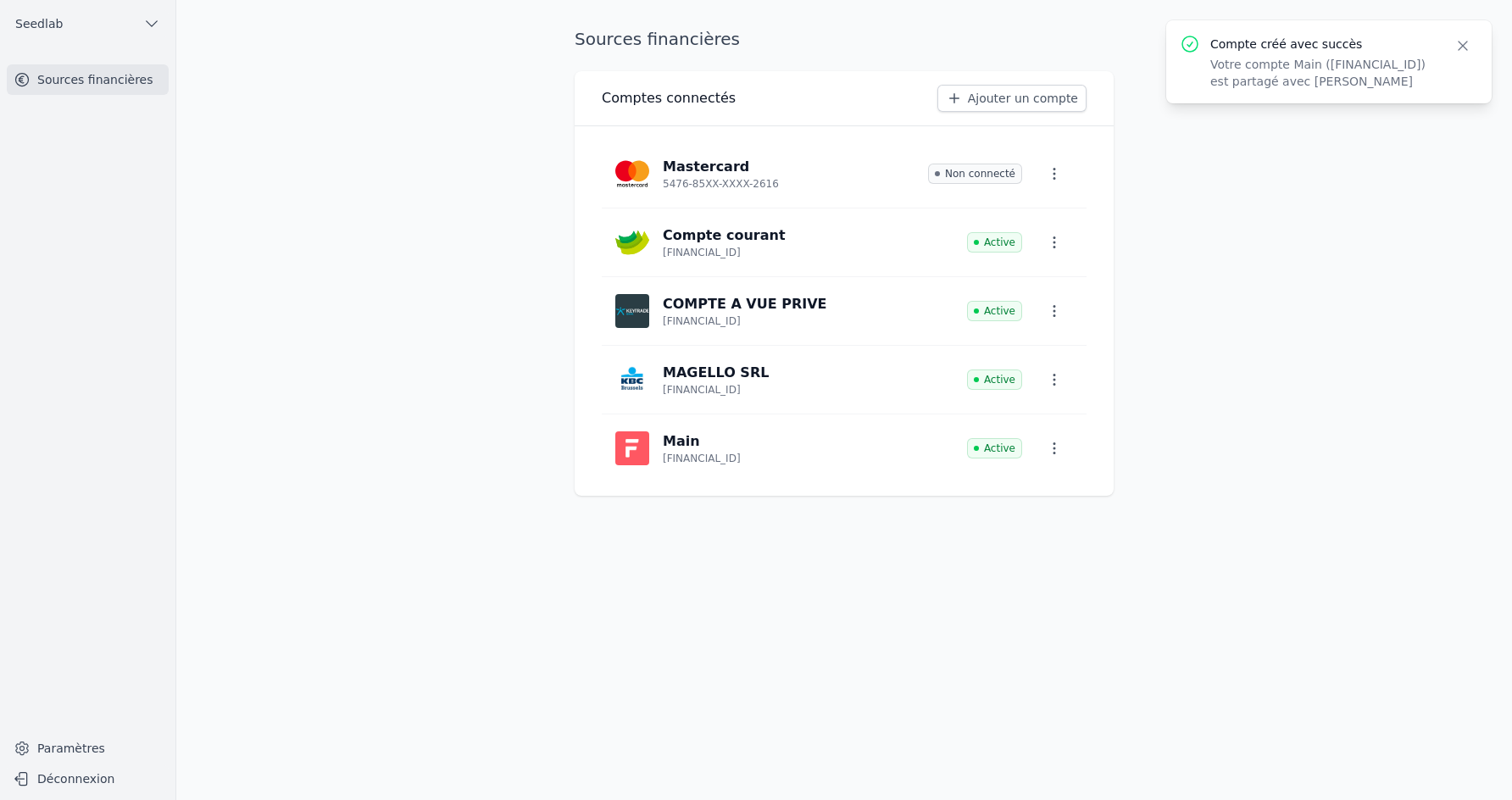
click at [730, 449] on p "Main" at bounding box center [701, 442] width 78 height 21
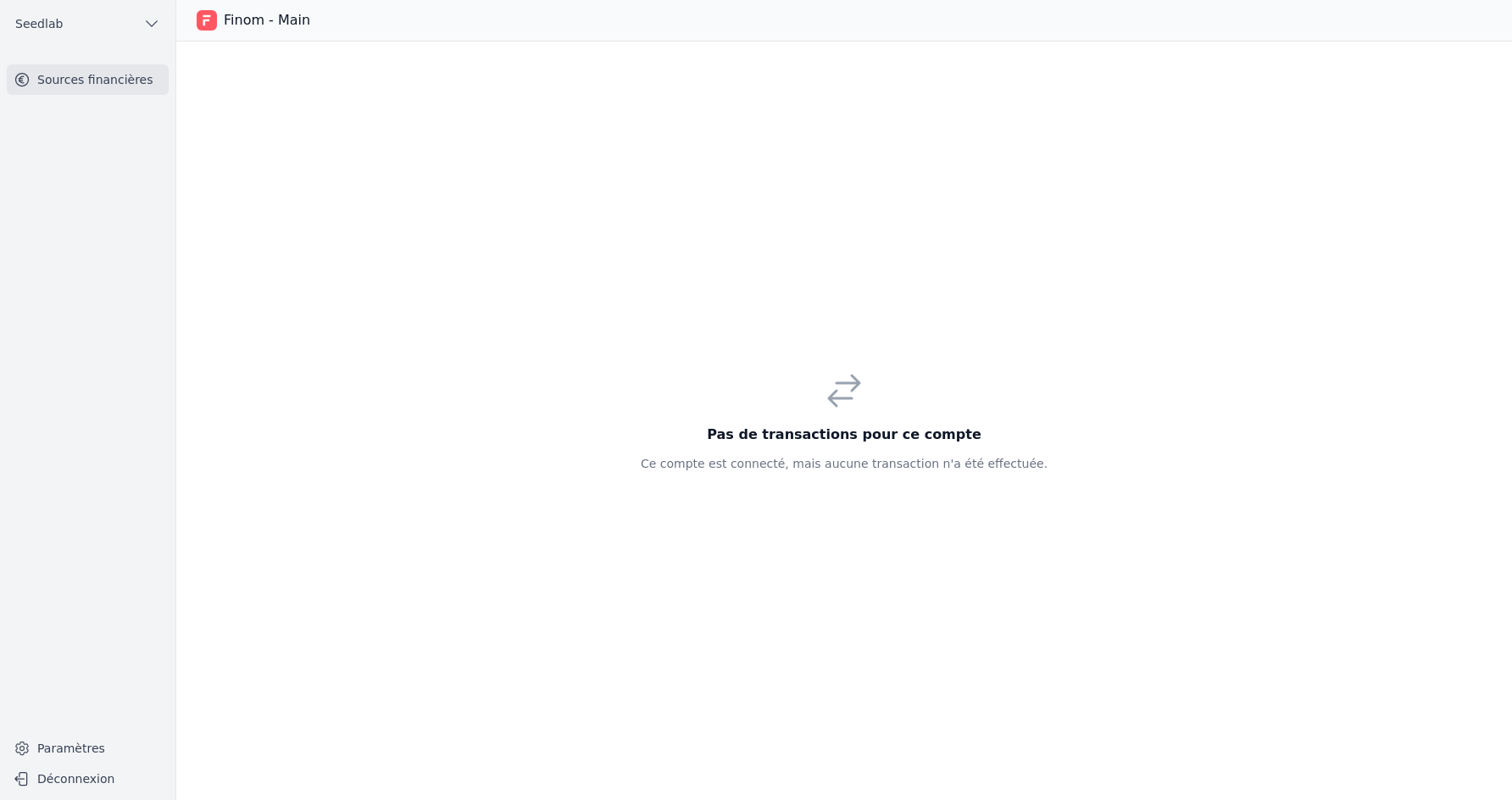
click at [130, 87] on link "Sources financières" at bounding box center [88, 80] width 162 height 30
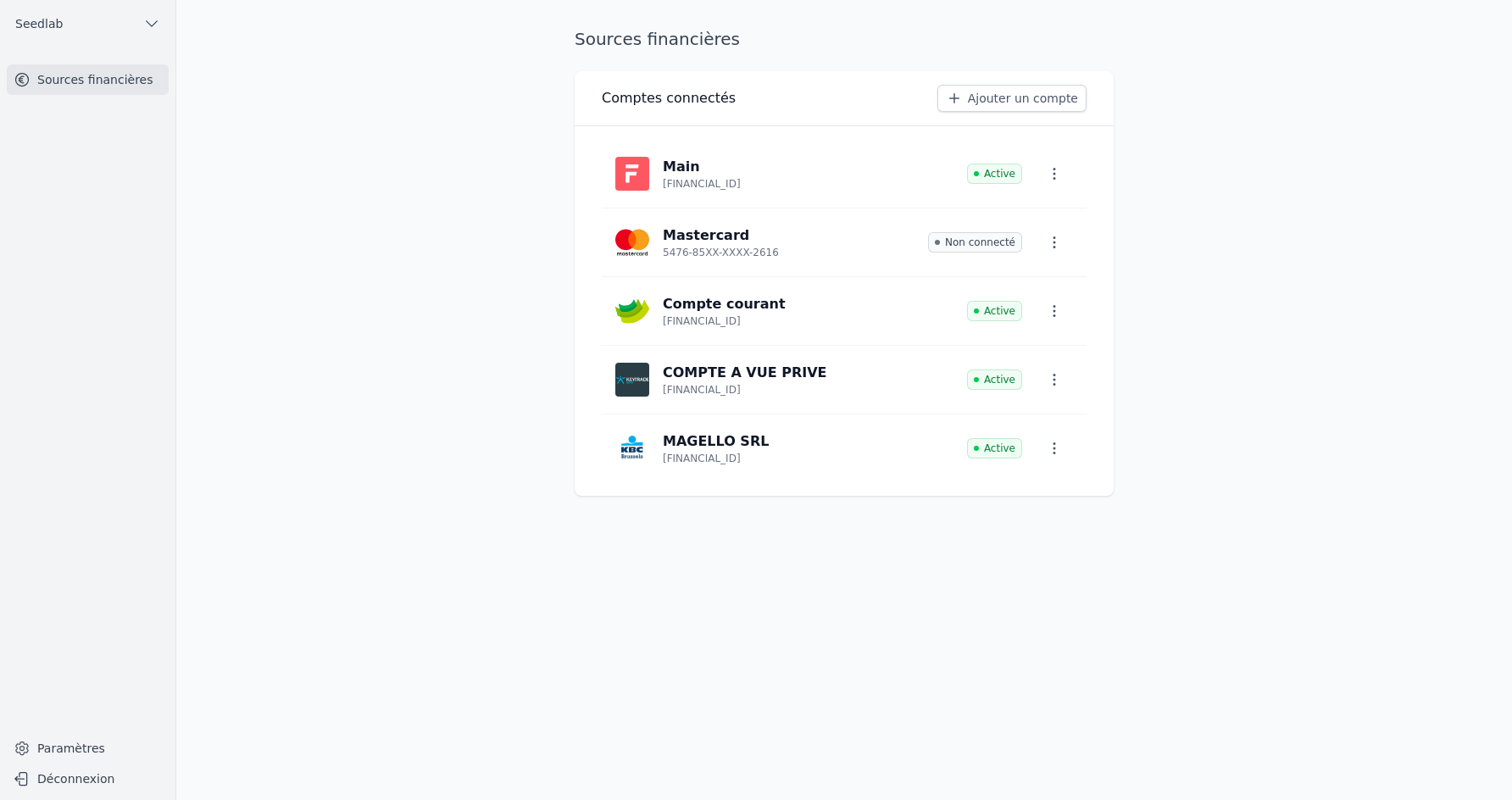
click at [691, 172] on p "Main" at bounding box center [681, 166] width 38 height 21
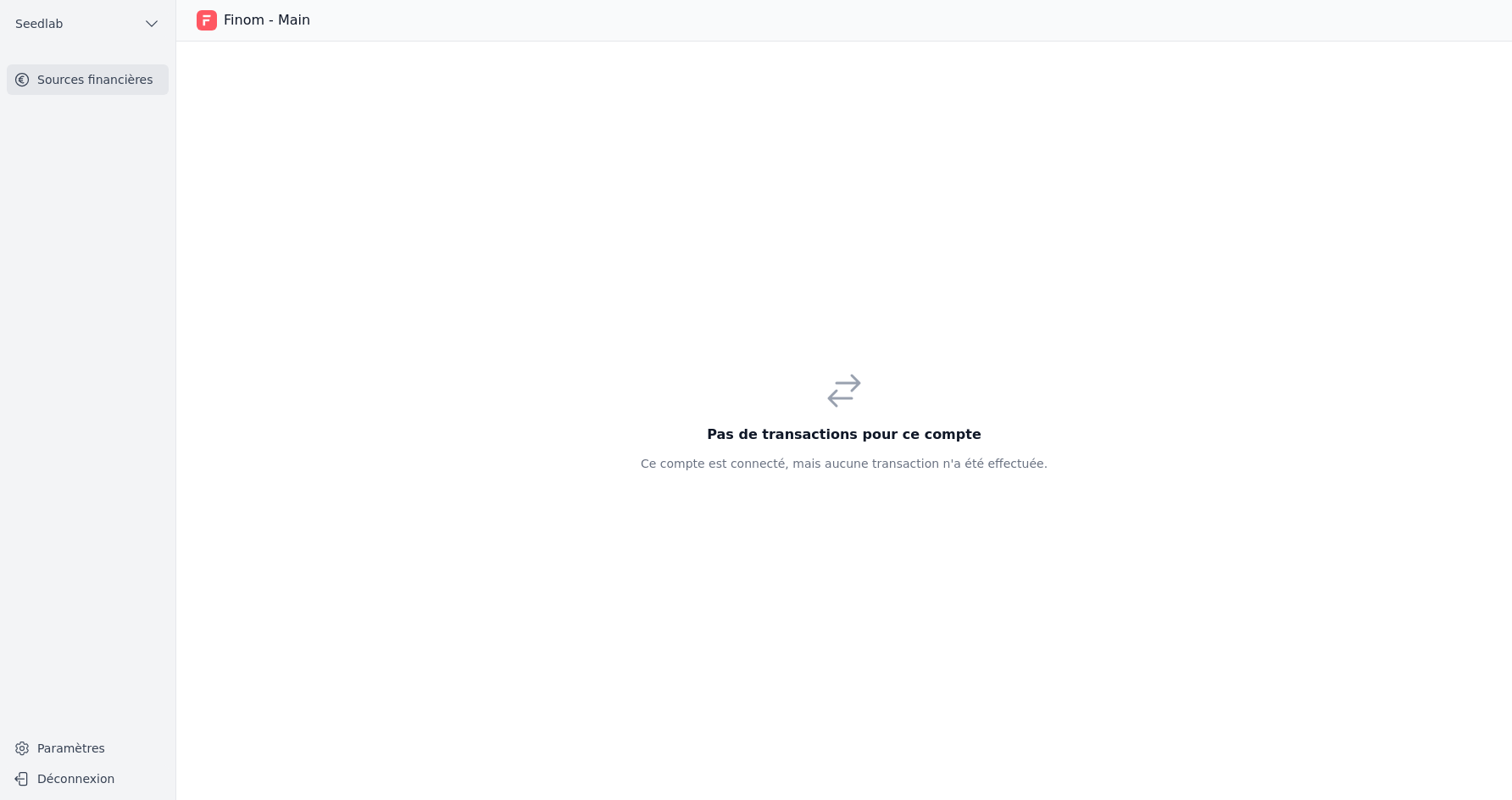
click at [122, 83] on link "Sources financières" at bounding box center [88, 80] width 162 height 30
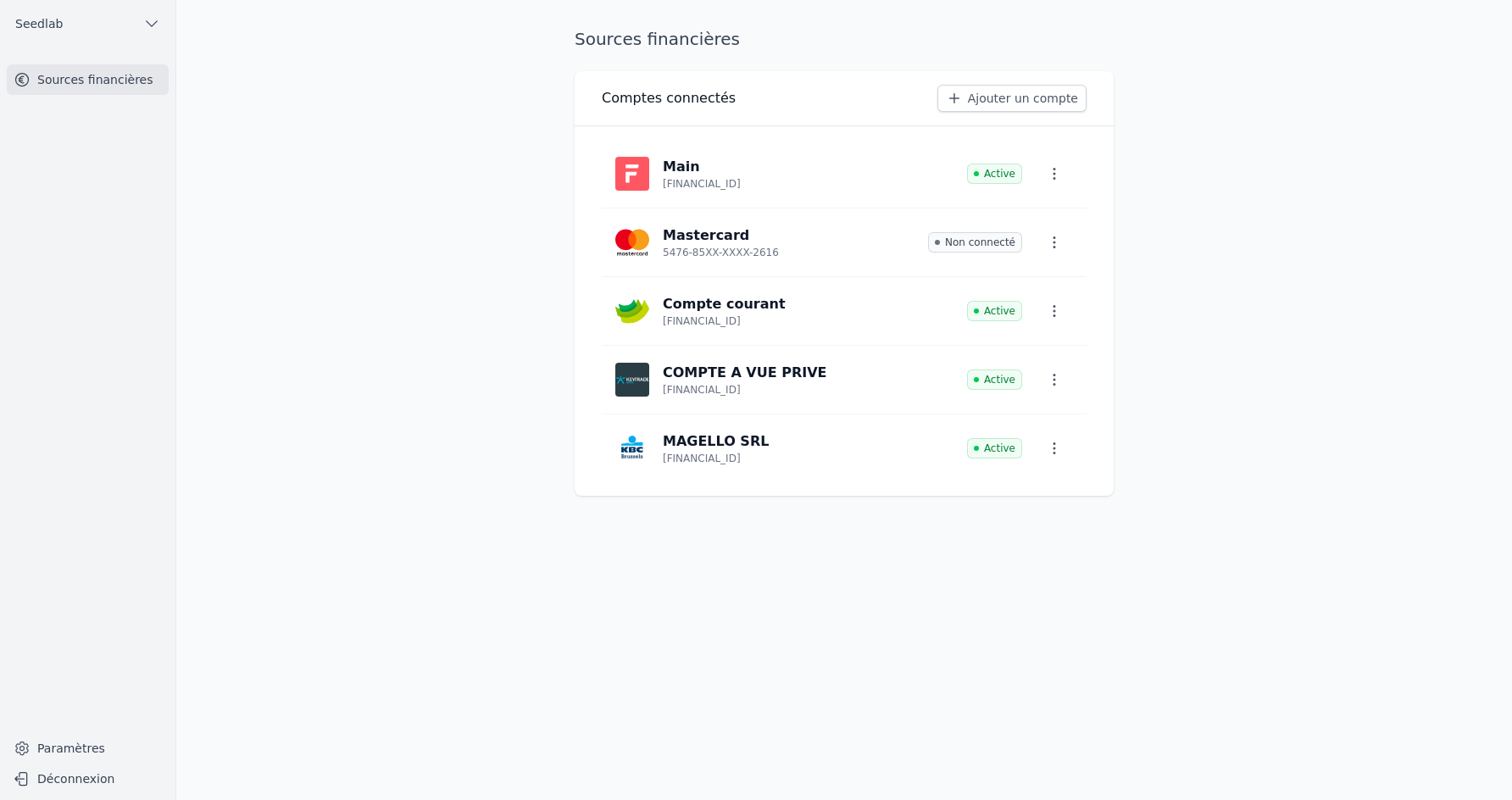
click at [731, 165] on p "Main" at bounding box center [701, 166] width 78 height 21
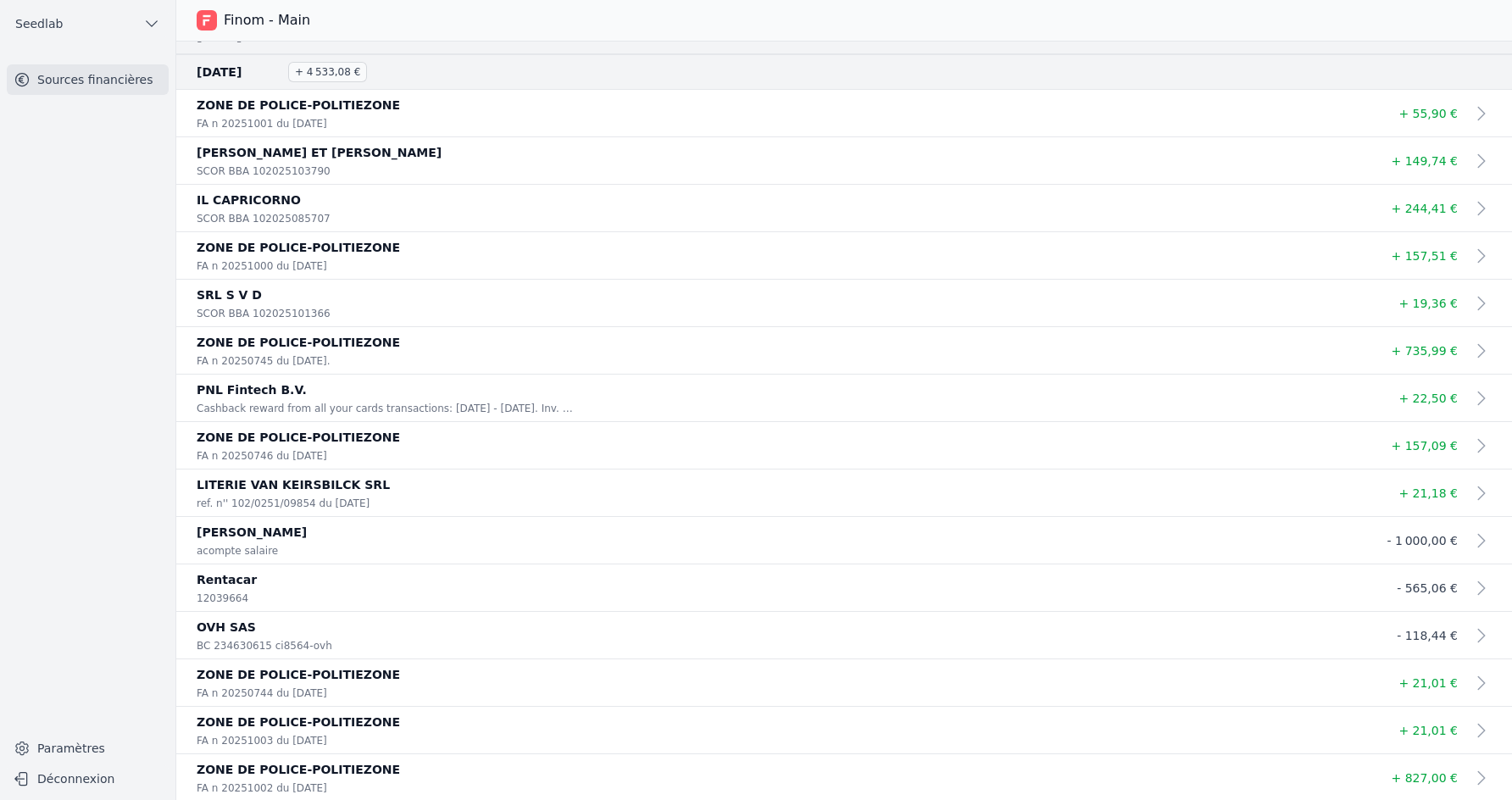
scroll to position [359, 0]
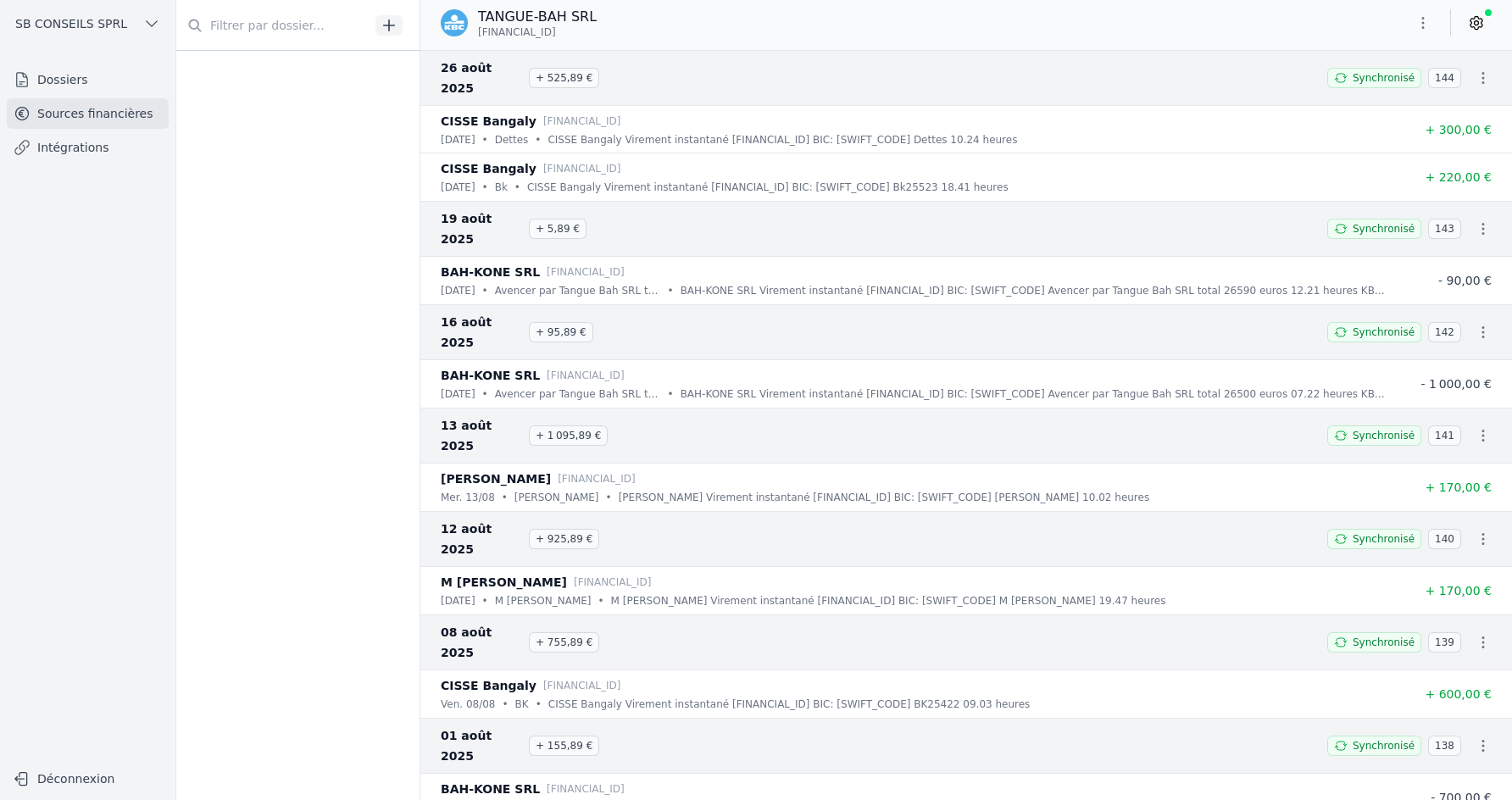
scroll to position [2574, 0]
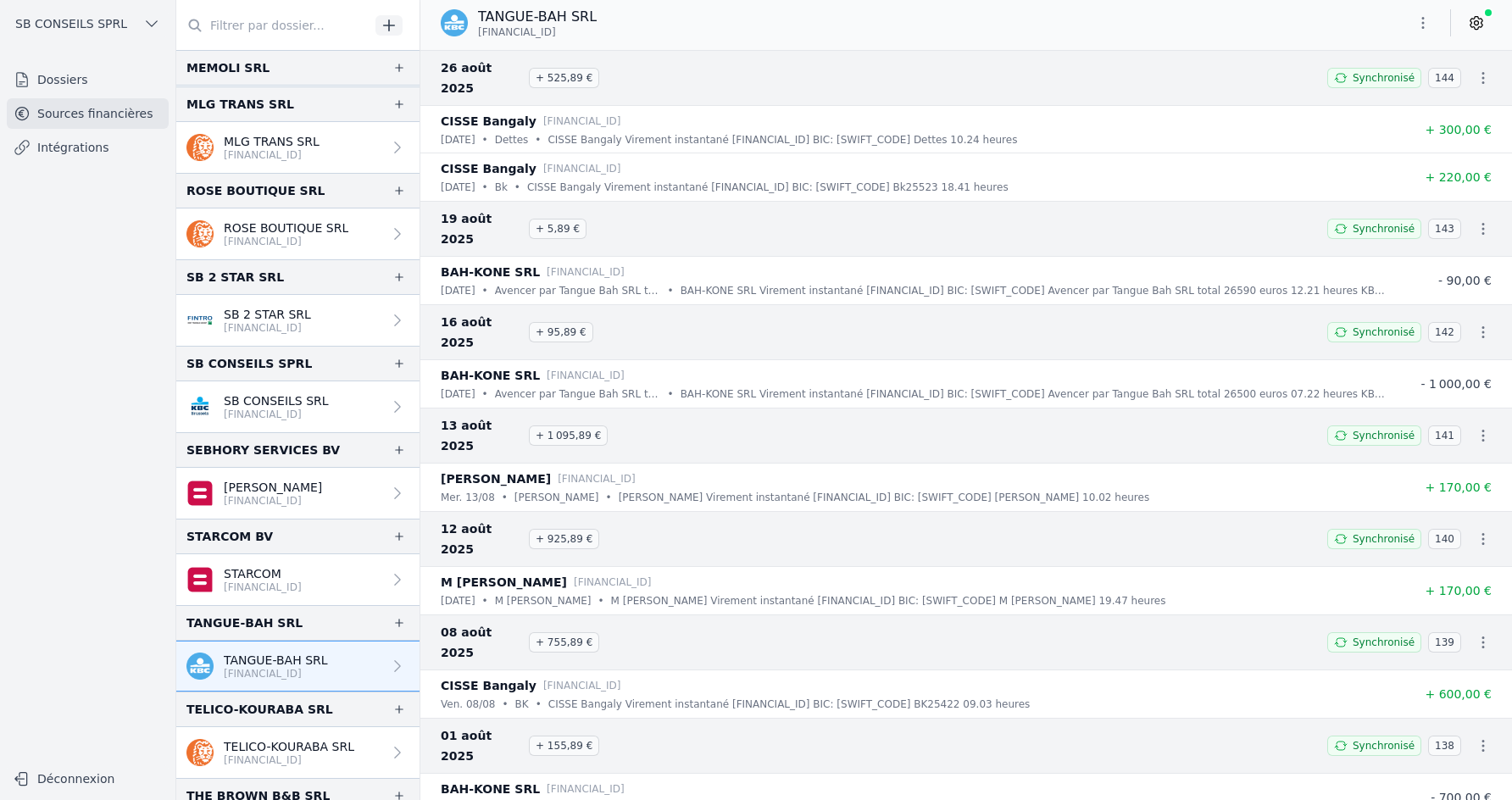
click at [109, 25] on span "SB CONSEILS SPRL" at bounding box center [71, 23] width 112 height 17
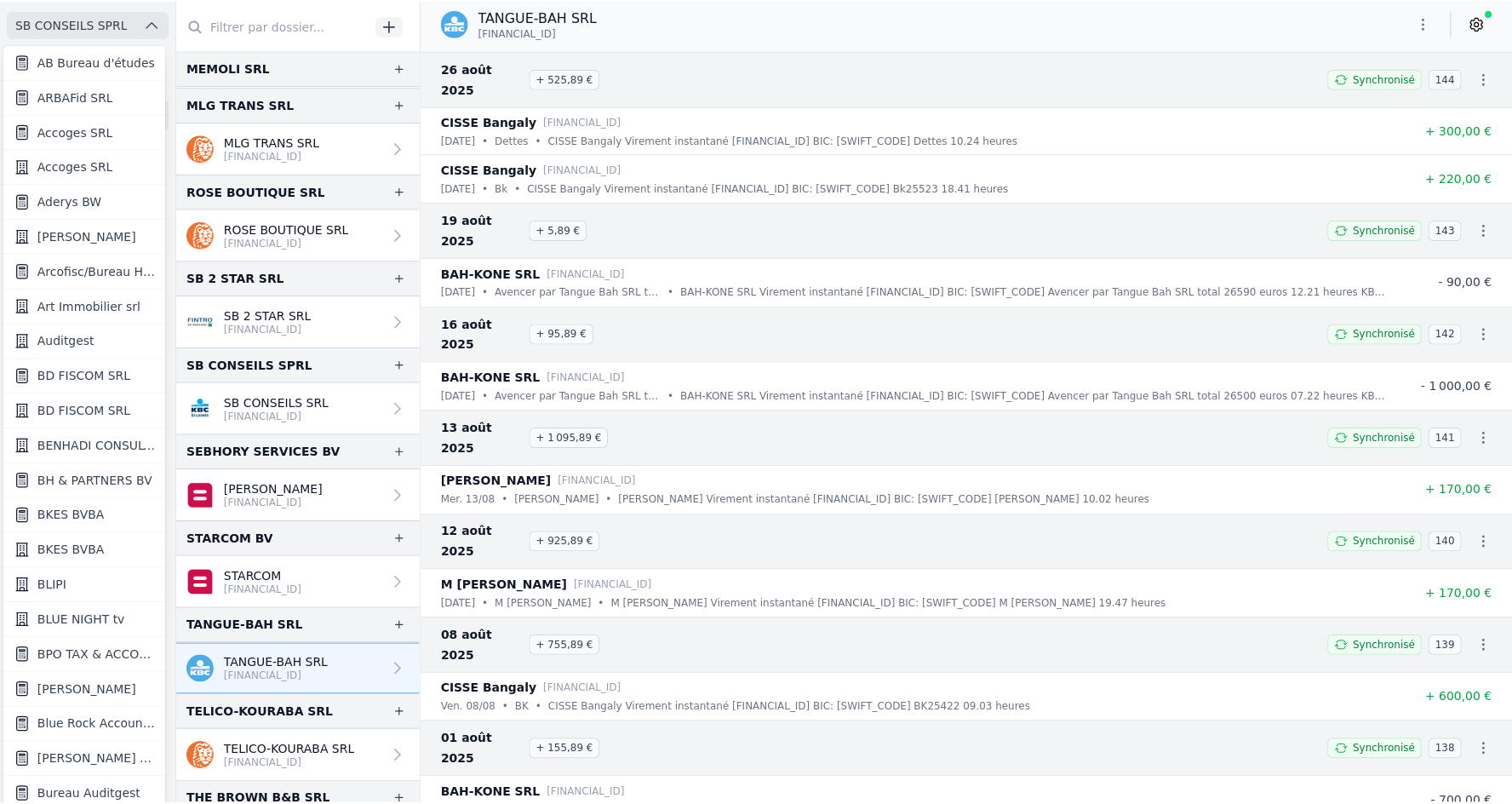
scroll to position [4, 0]
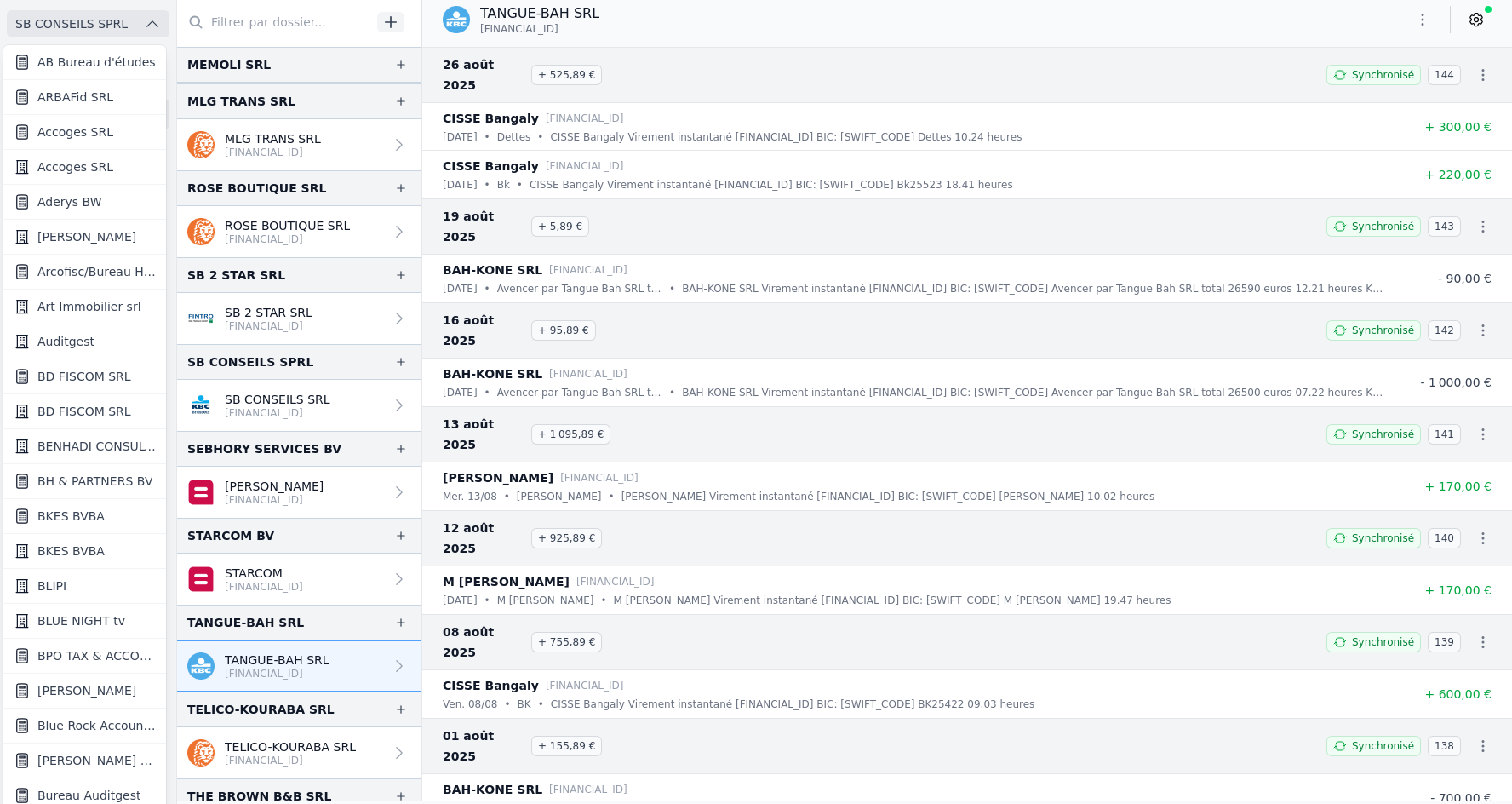
click at [110, 25] on div at bounding box center [756, 402] width 1512 height 804
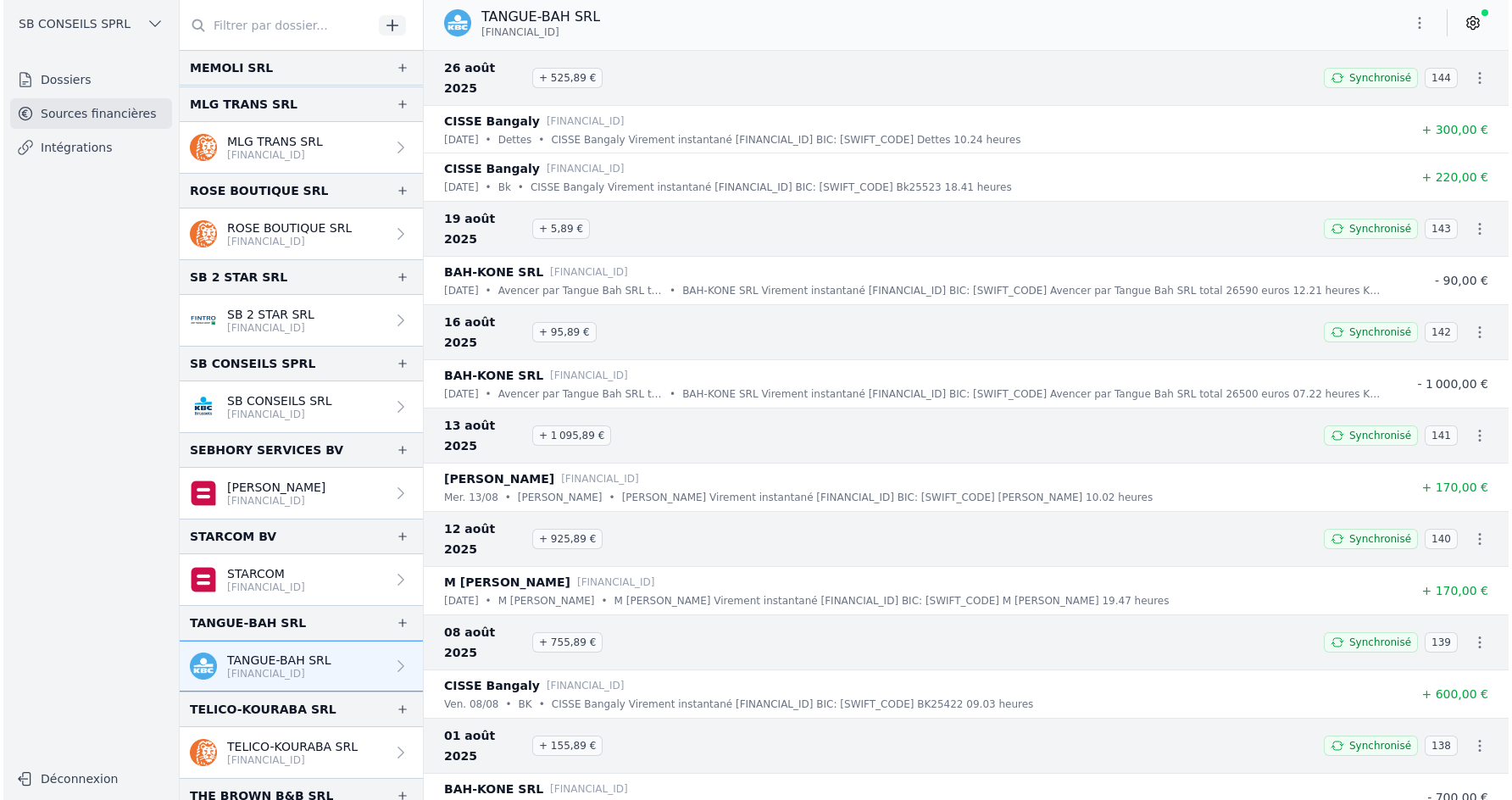
scroll to position [0, 0]
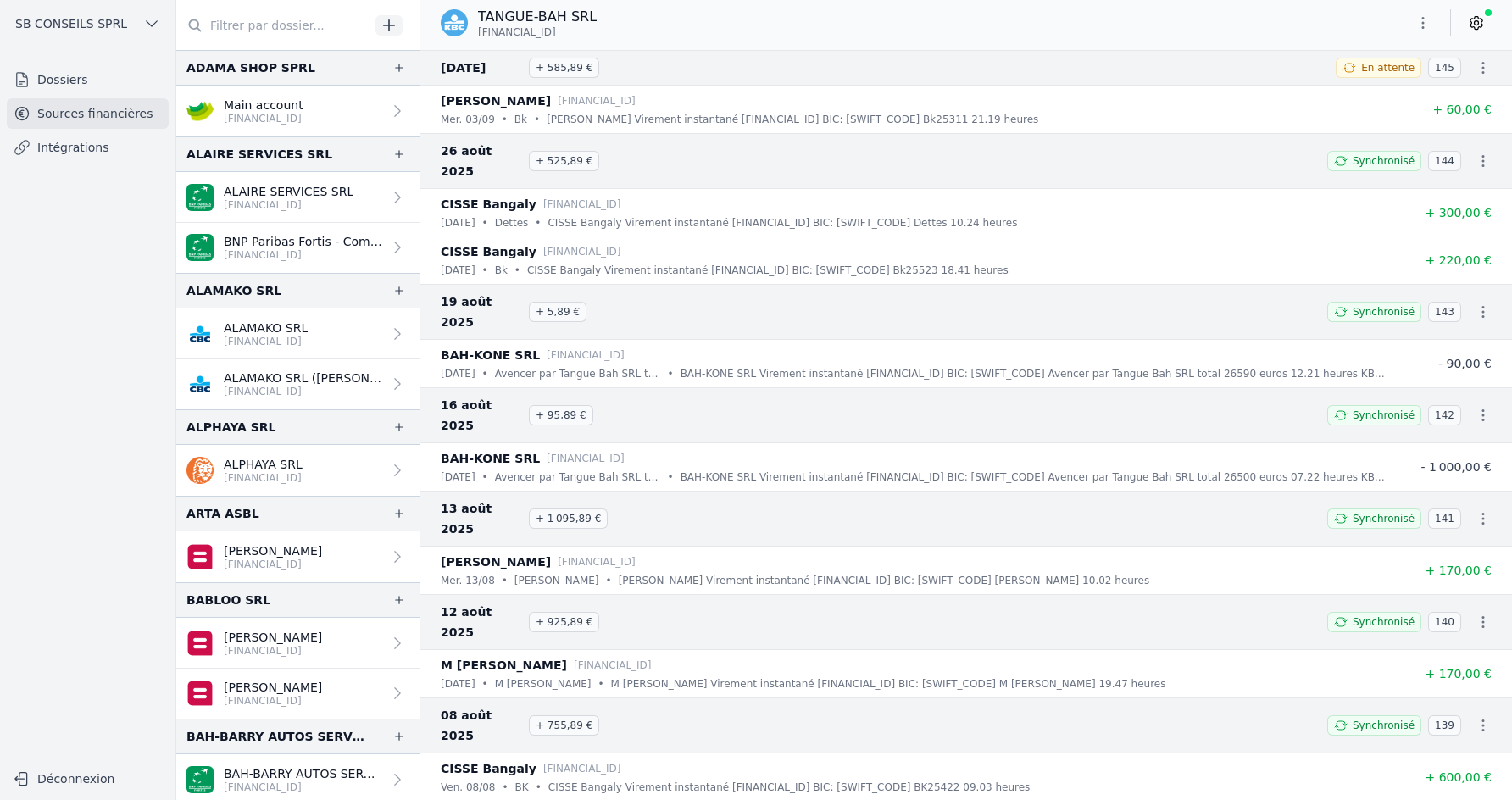
click at [83, 20] on span "SB CONSEILS SPRL" at bounding box center [71, 23] width 112 height 17
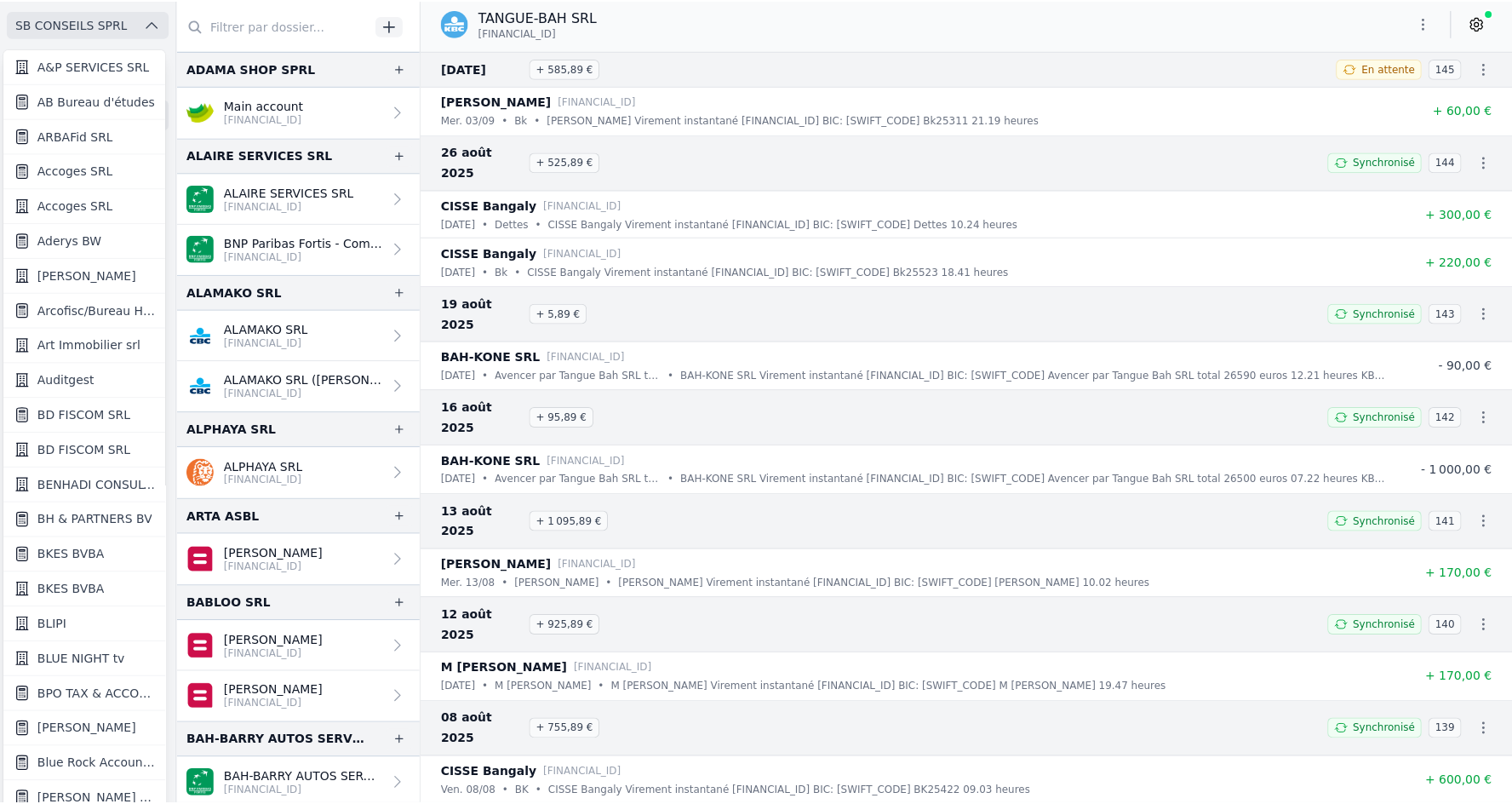
scroll to position [4, 0]
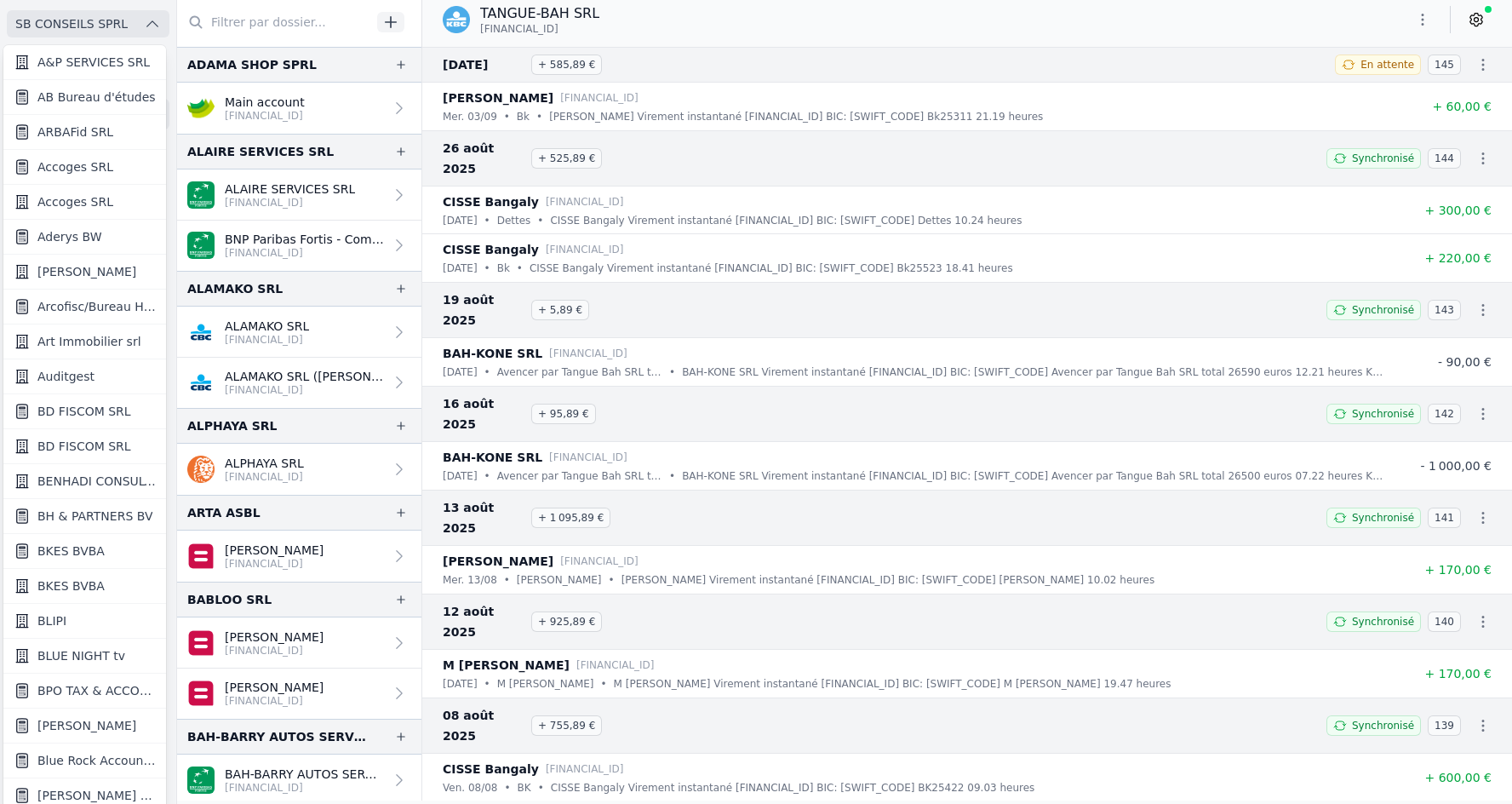
click at [83, 66] on span "A&P SERVICES SRL" at bounding box center [93, 62] width 112 height 17
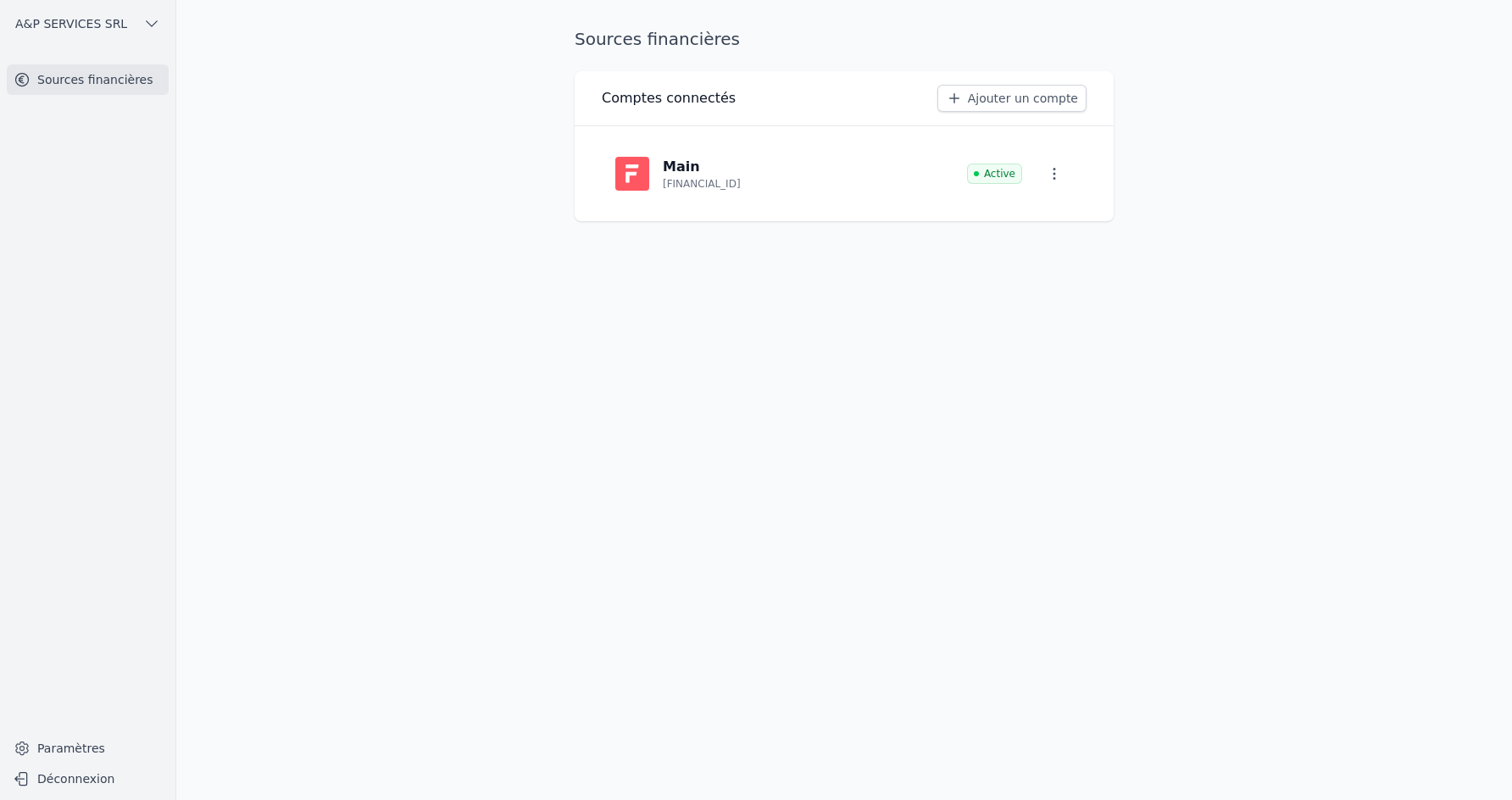
click at [668, 181] on p "[FINANCIAL_ID]" at bounding box center [701, 183] width 78 height 13
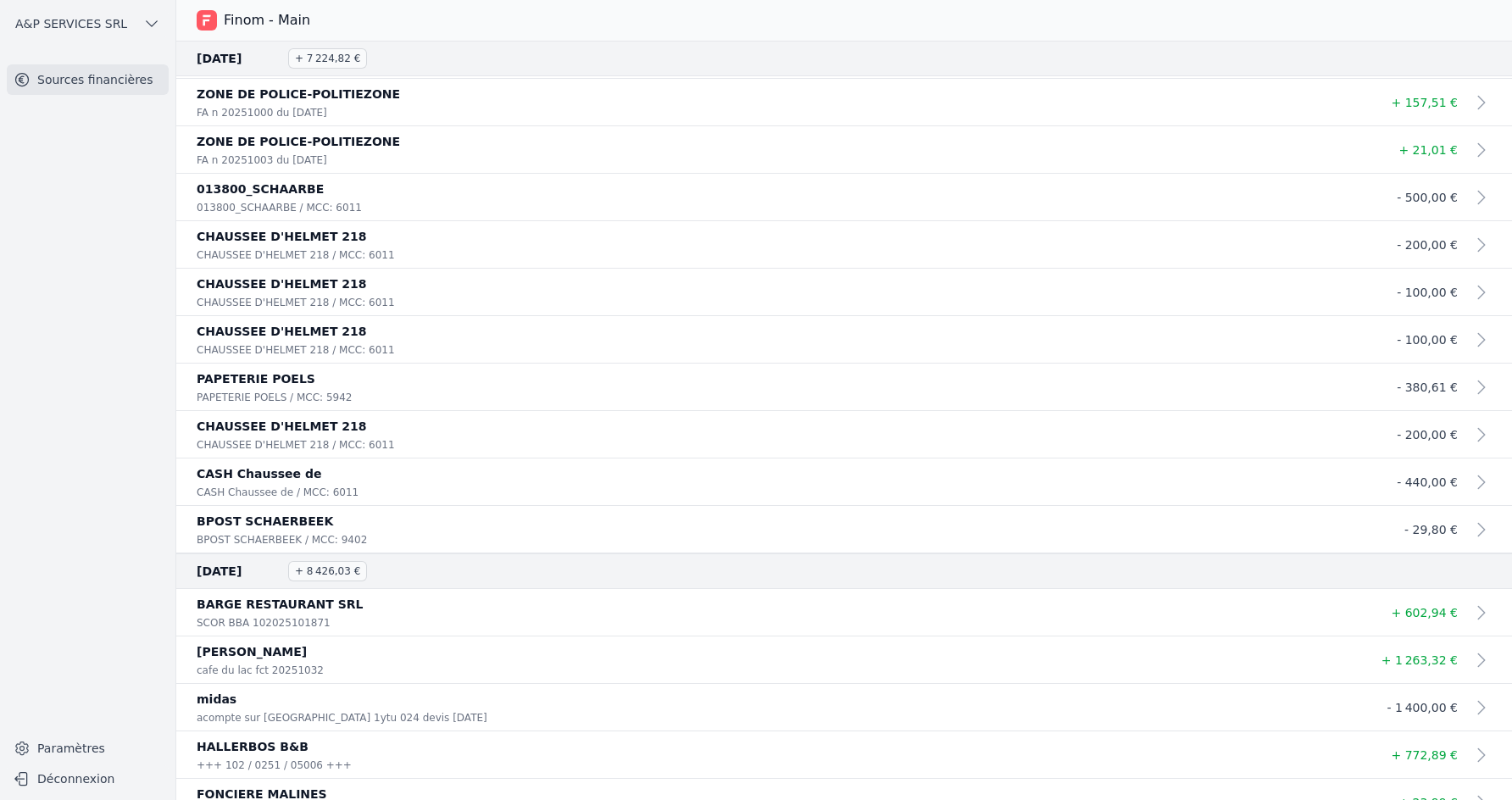
scroll to position [632, 0]
